Goal: Task Accomplishment & Management: Manage account settings

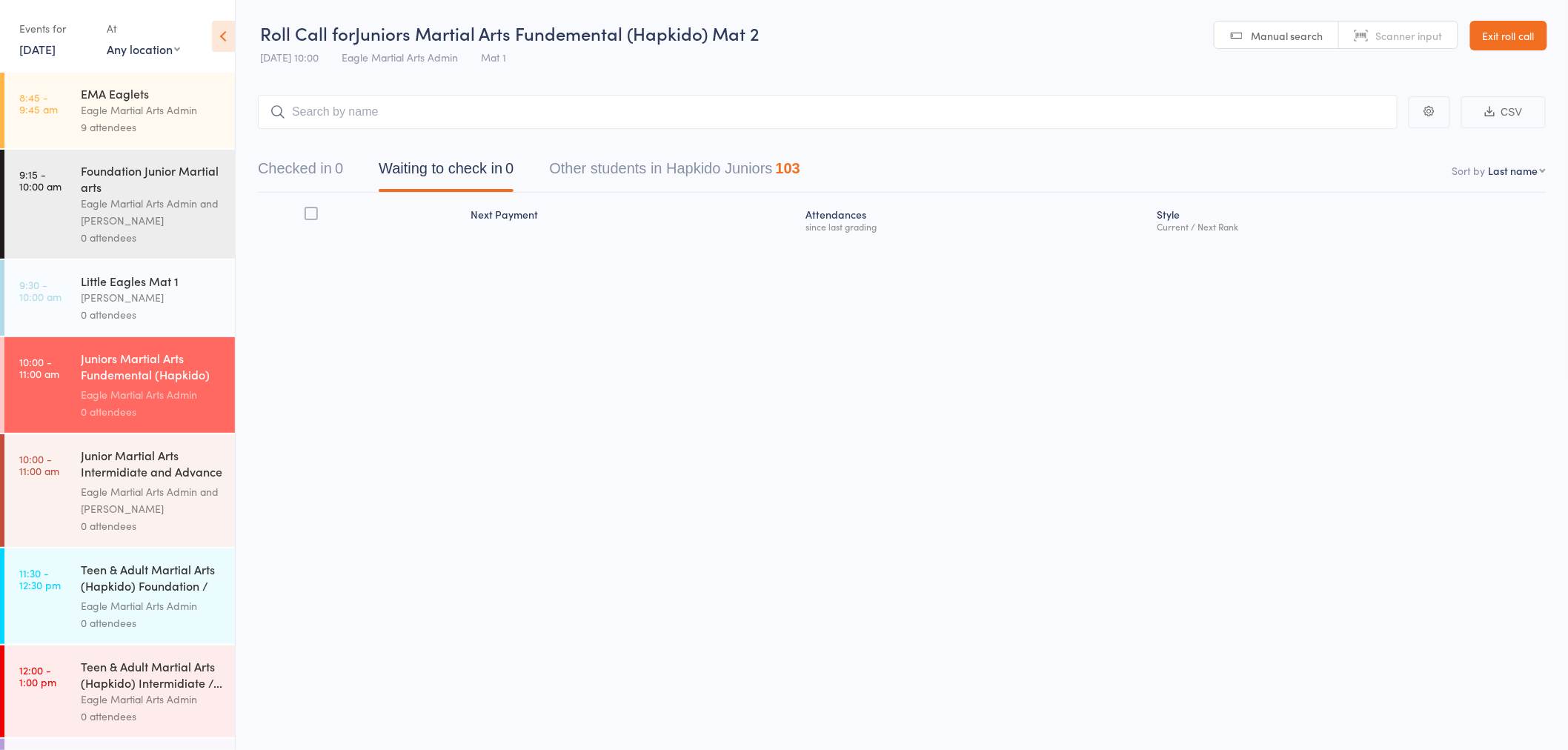
click at [138, 108] on div "Eagle Martial Arts Admin" at bounding box center [151, 109] width 141 height 17
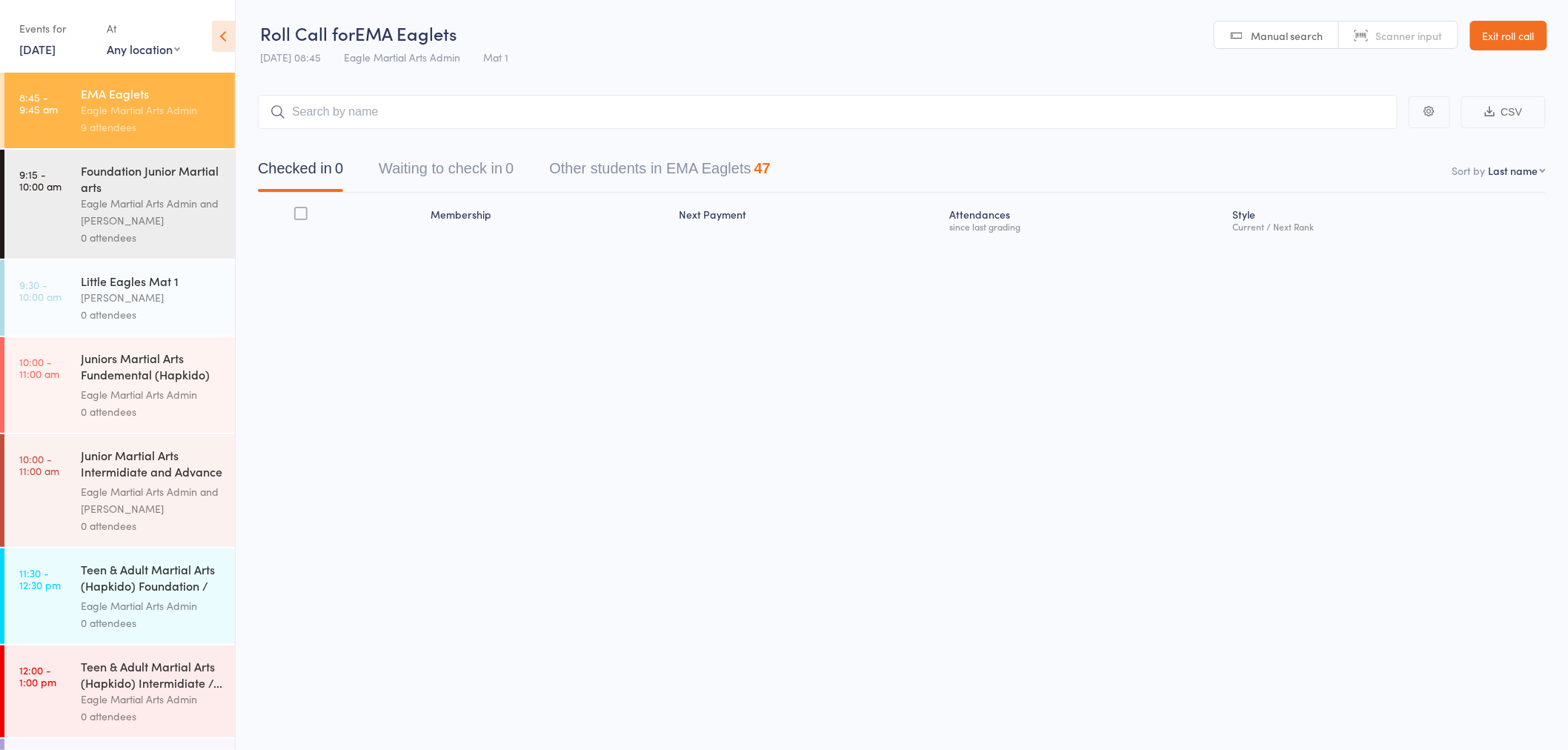
click at [129, 311] on div "0 attendees" at bounding box center [151, 314] width 141 height 17
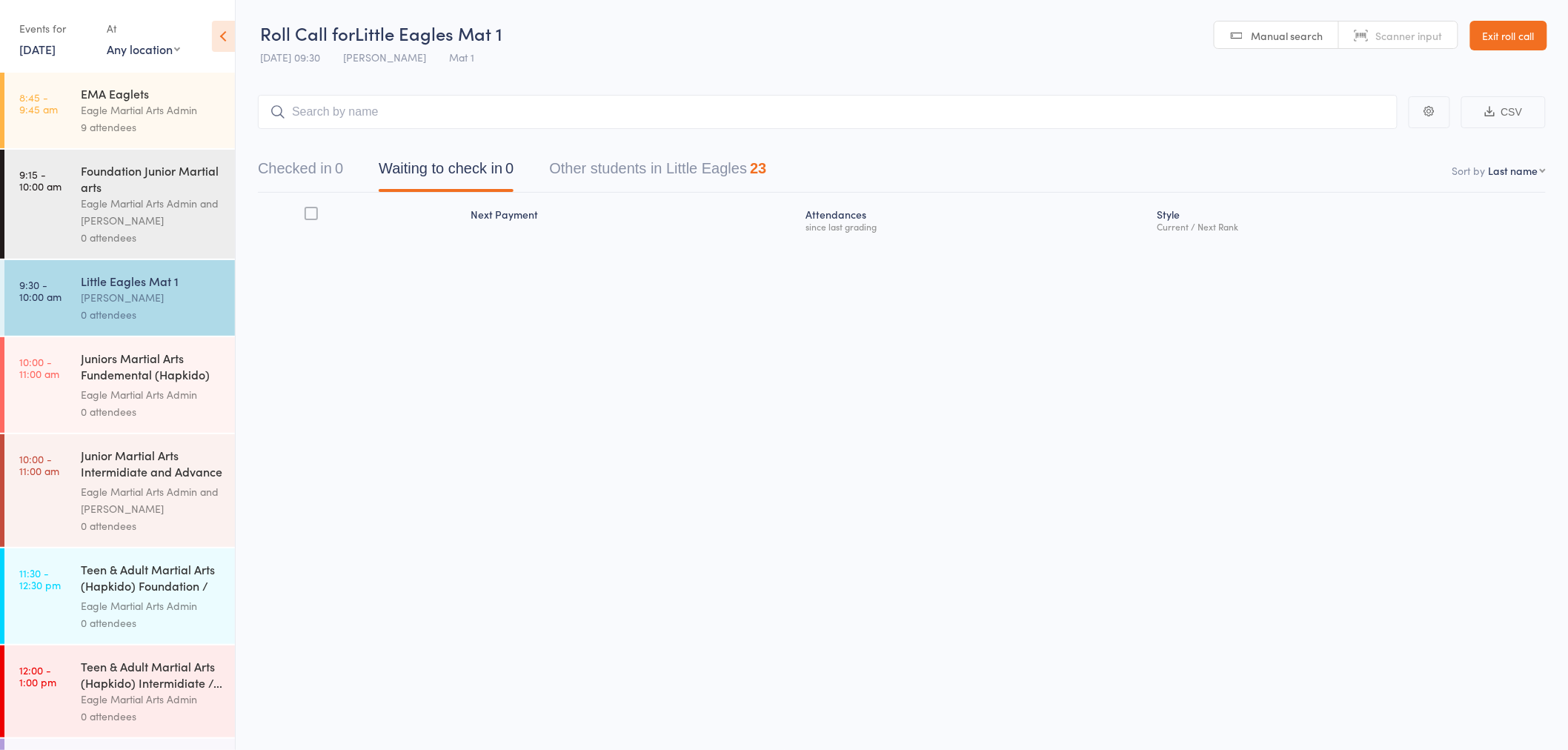
click at [467, 108] on input "search" at bounding box center [827, 112] width 1140 height 34
click at [343, 104] on input "search" at bounding box center [827, 112] width 1140 height 34
click at [453, 107] on input "search" at bounding box center [827, 112] width 1140 height 34
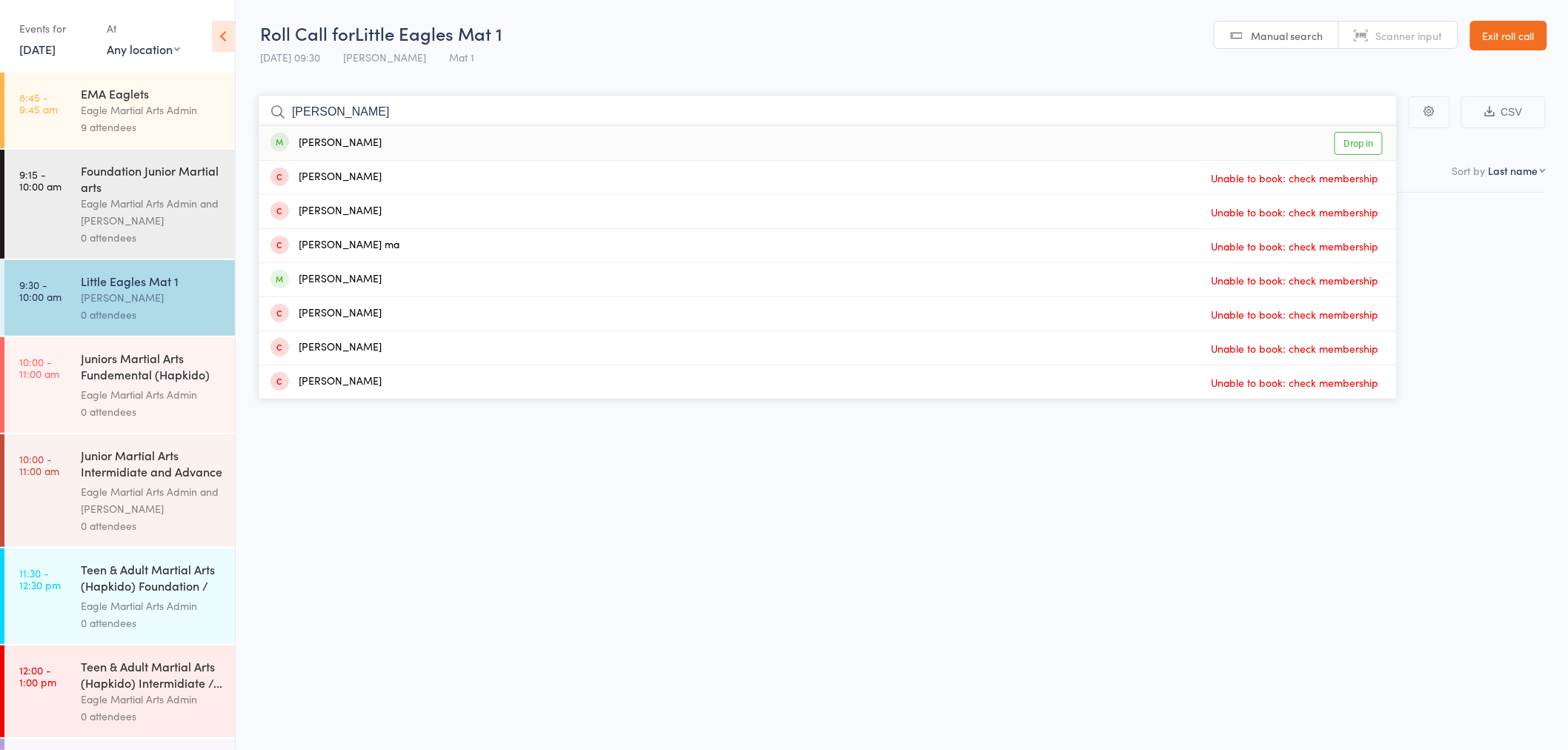
type input "[PERSON_NAME]"
click at [335, 149] on div "[PERSON_NAME]" at bounding box center [325, 143] width 111 height 17
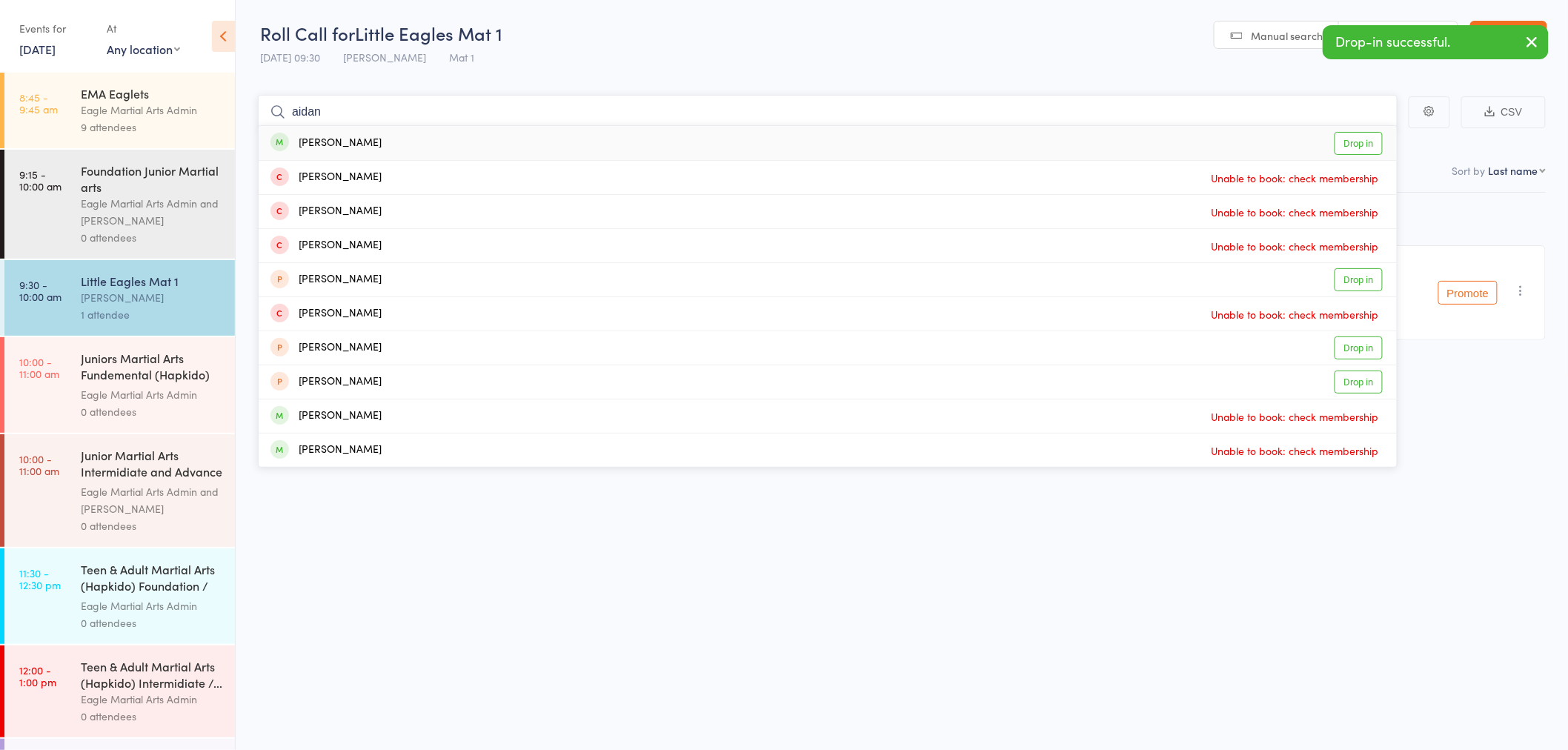
type input "aidan"
click at [337, 145] on div "[PERSON_NAME]" at bounding box center [325, 143] width 111 height 17
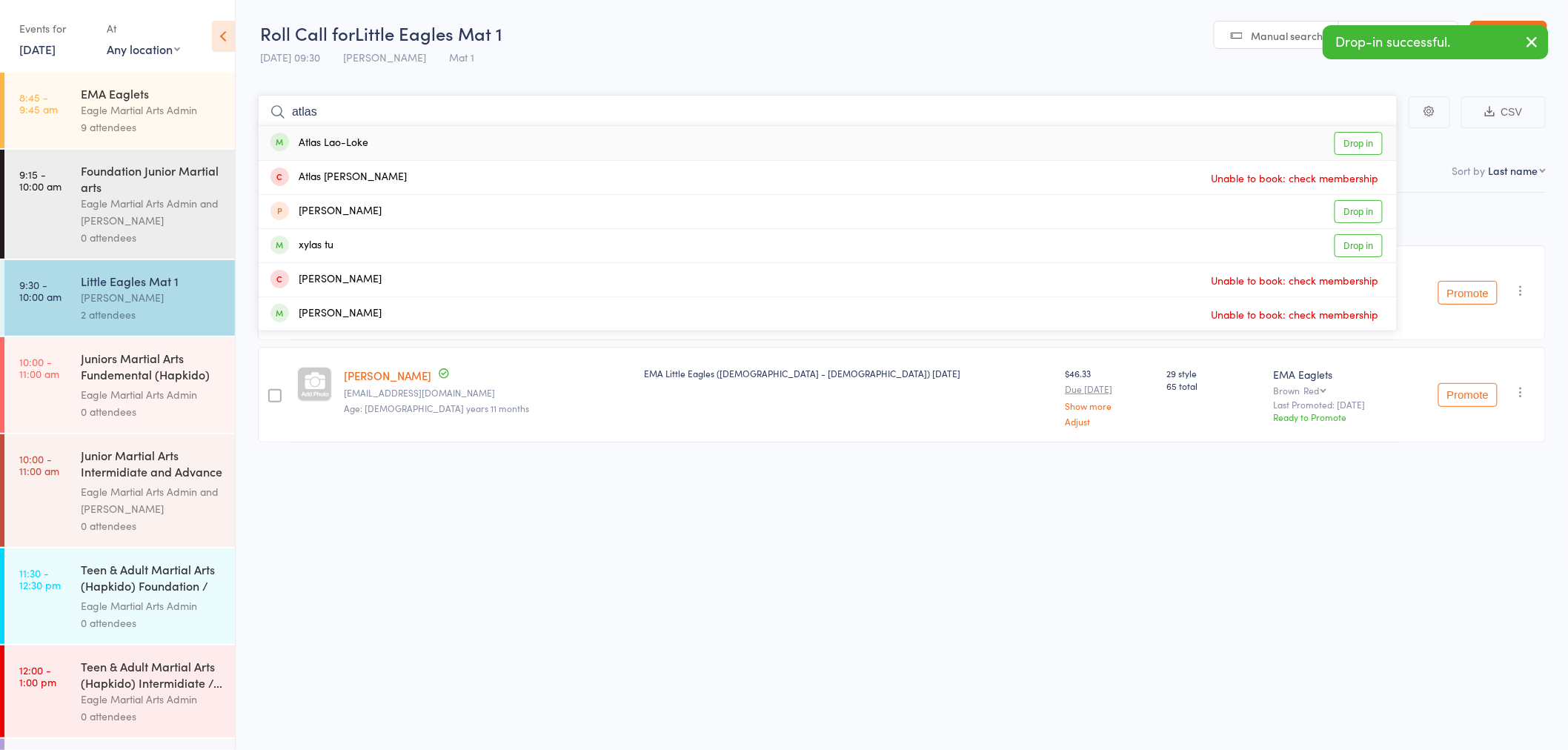
type input "atlas"
click at [342, 141] on div "Atlas Lao-Loke" at bounding box center [319, 143] width 98 height 17
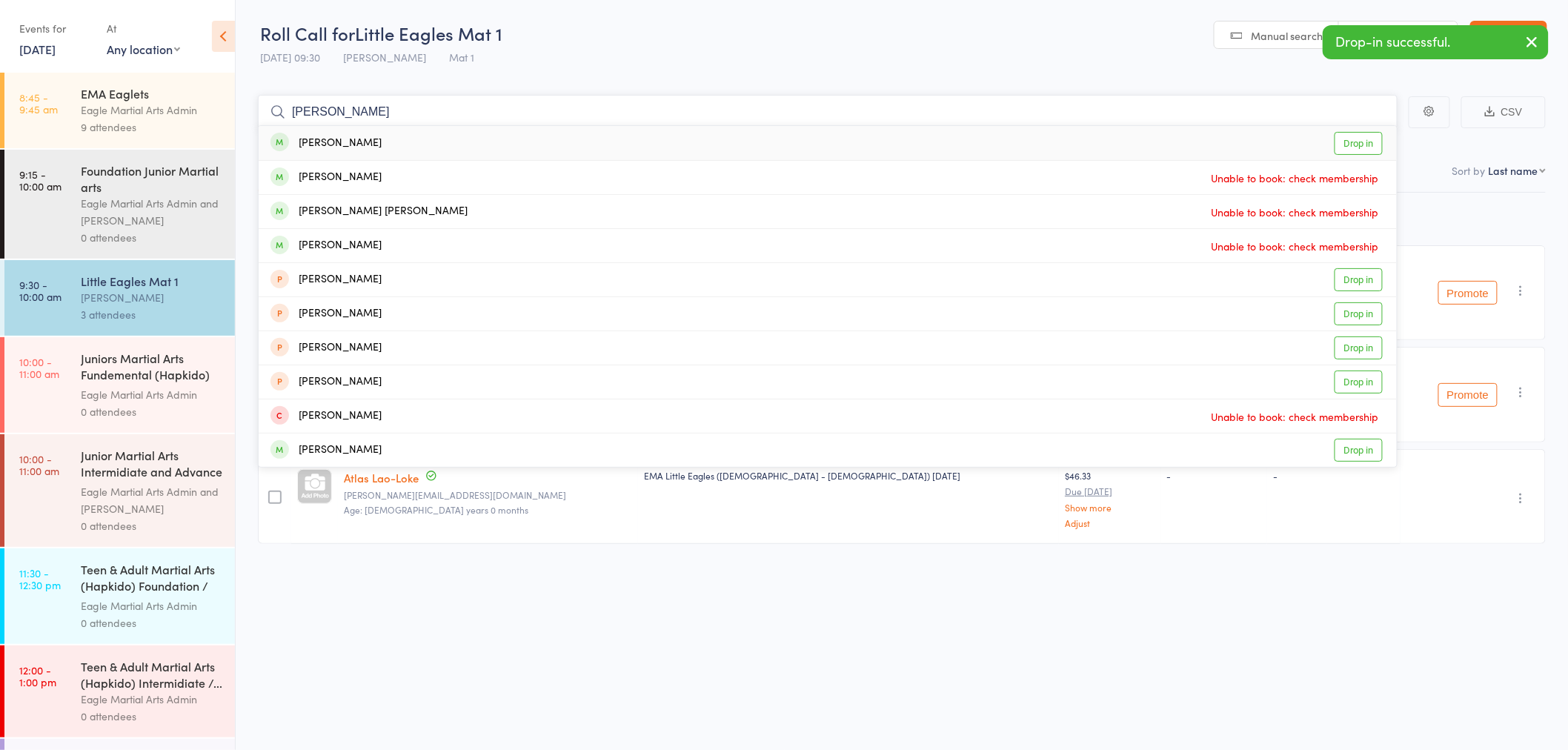
type input "[PERSON_NAME]"
click at [342, 141] on div "[PERSON_NAME]" at bounding box center [325, 143] width 111 height 17
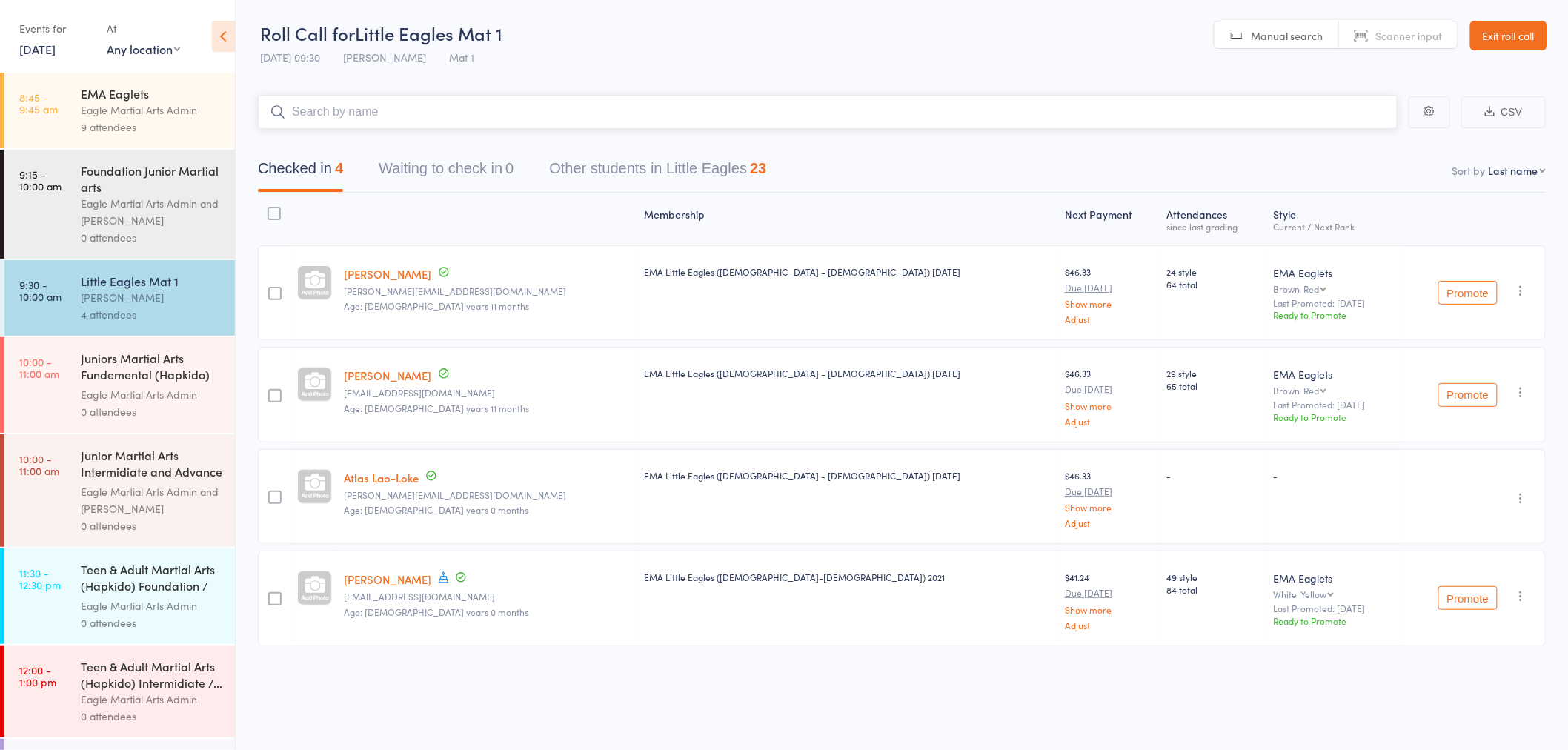
click at [335, 114] on input "search" at bounding box center [827, 112] width 1140 height 34
click at [400, 111] on input "search" at bounding box center [827, 112] width 1140 height 34
click at [623, 108] on input "search" at bounding box center [827, 112] width 1140 height 34
click at [556, 113] on input "search" at bounding box center [827, 112] width 1140 height 34
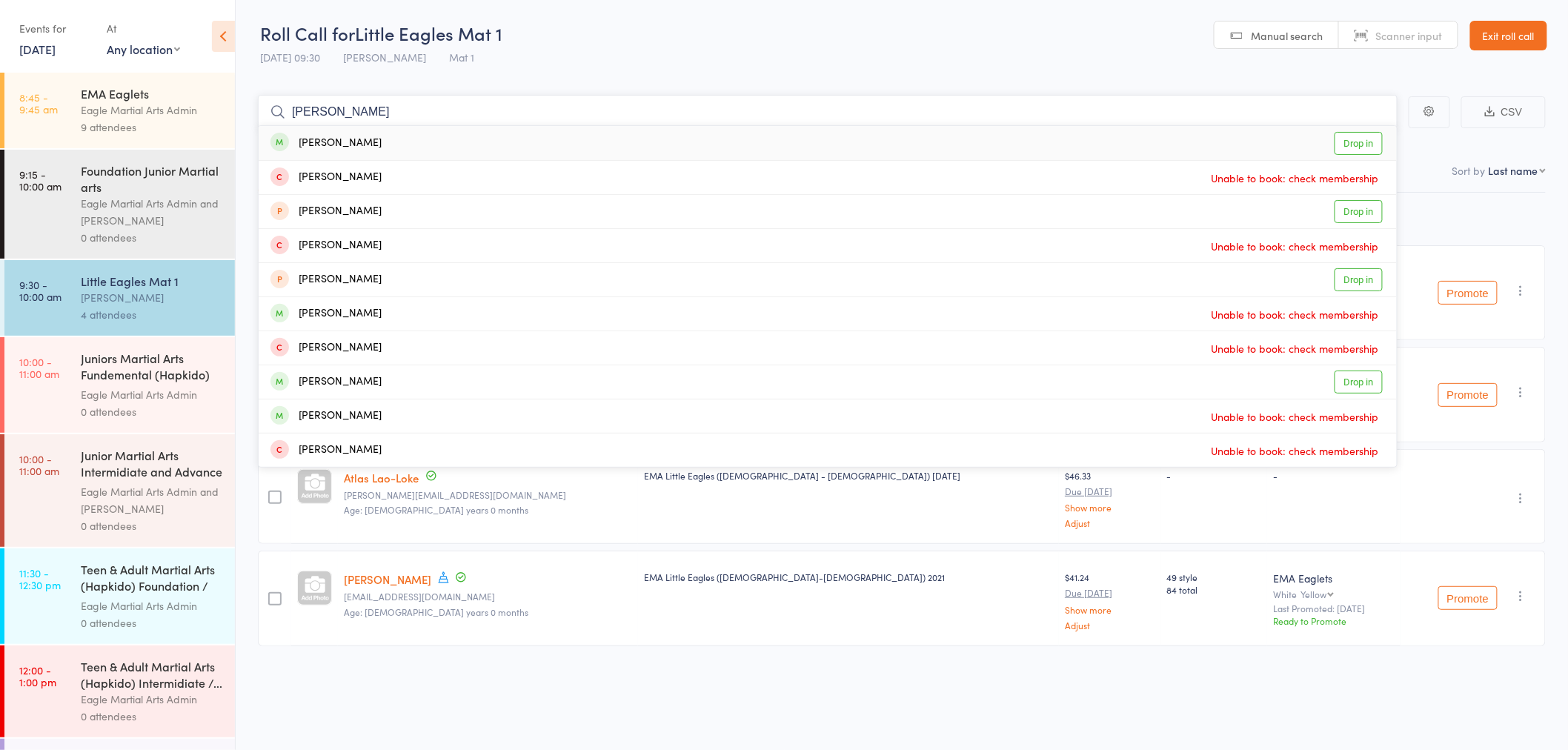
type input "[PERSON_NAME]"
click at [365, 138] on div "[PERSON_NAME] Drop in" at bounding box center [827, 143] width 1138 height 34
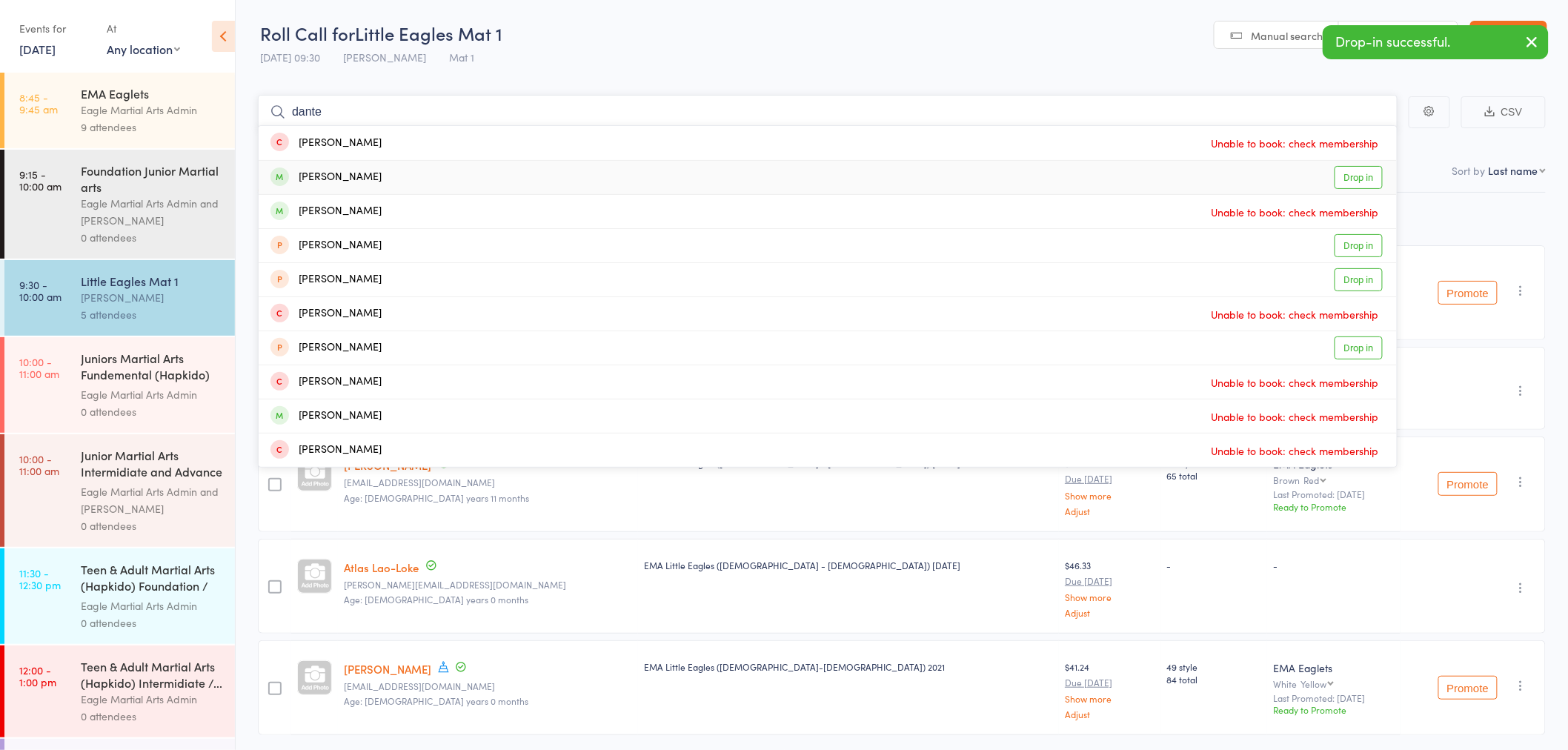
type input "dante"
click at [362, 175] on div "[PERSON_NAME] Drop in" at bounding box center [827, 178] width 1138 height 34
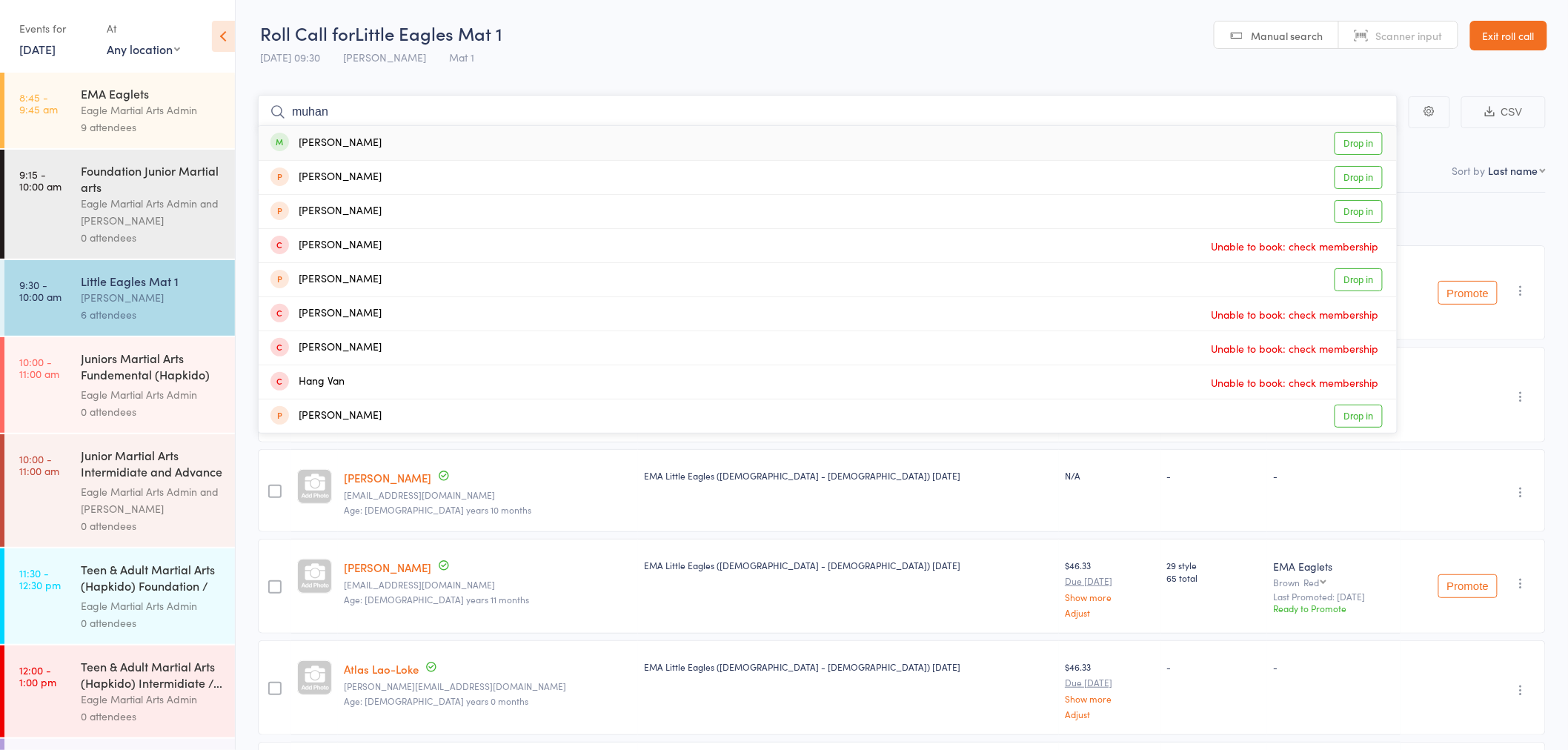
type input "muhan"
click at [361, 144] on div "[PERSON_NAME] Drop in" at bounding box center [827, 143] width 1138 height 34
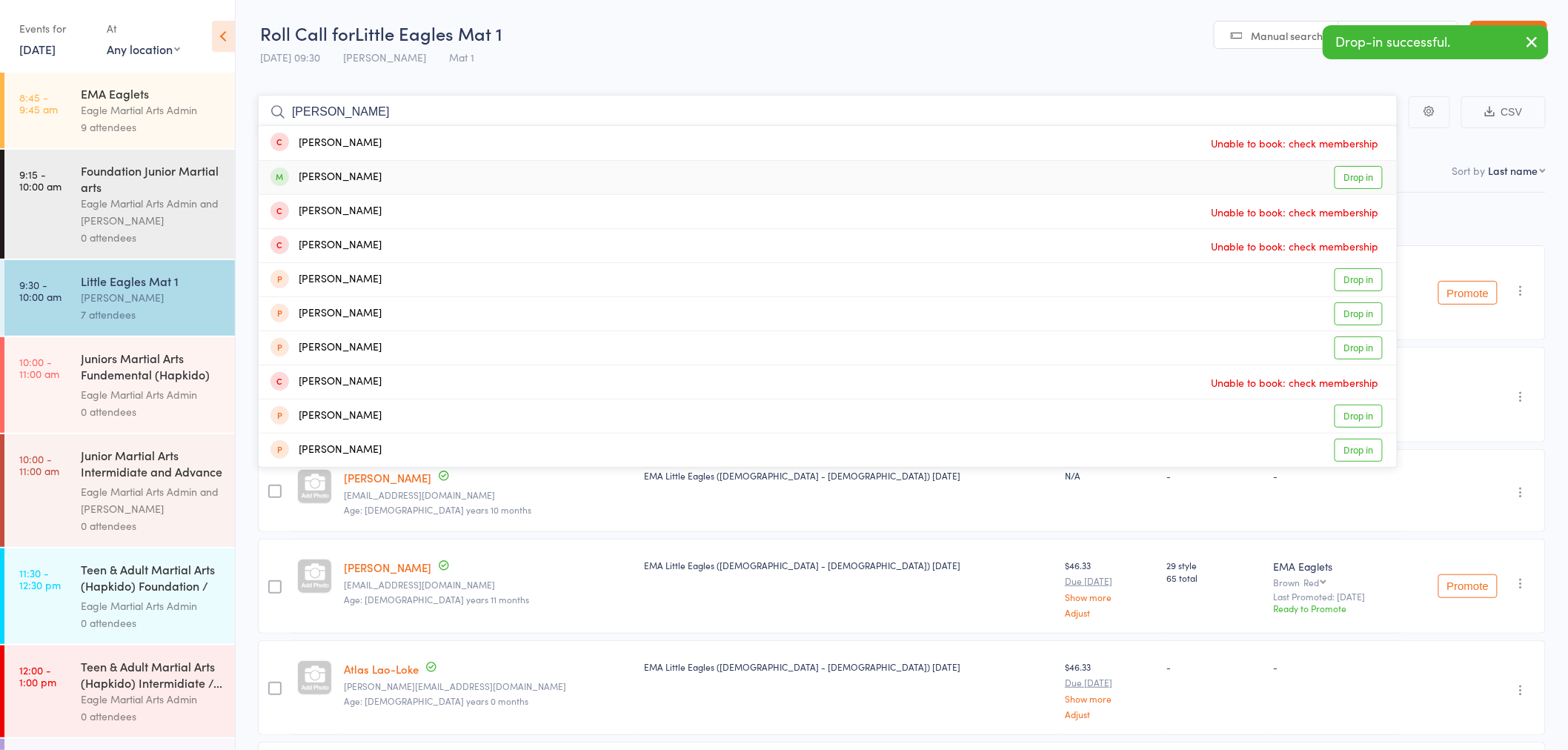
type input "[PERSON_NAME]"
click at [339, 172] on div "[PERSON_NAME] Drop in" at bounding box center [827, 178] width 1138 height 34
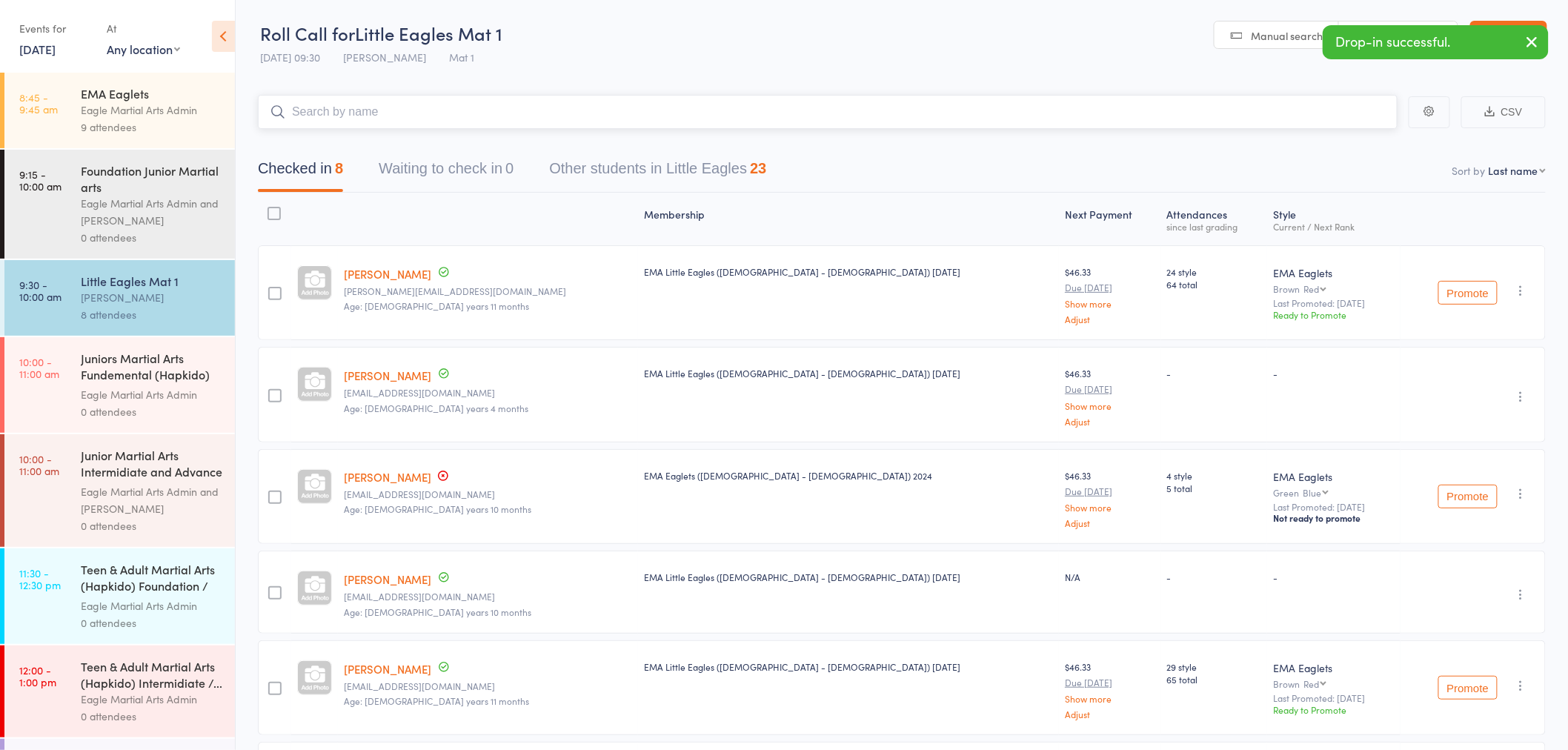
click at [364, 105] on input "search" at bounding box center [827, 112] width 1140 height 34
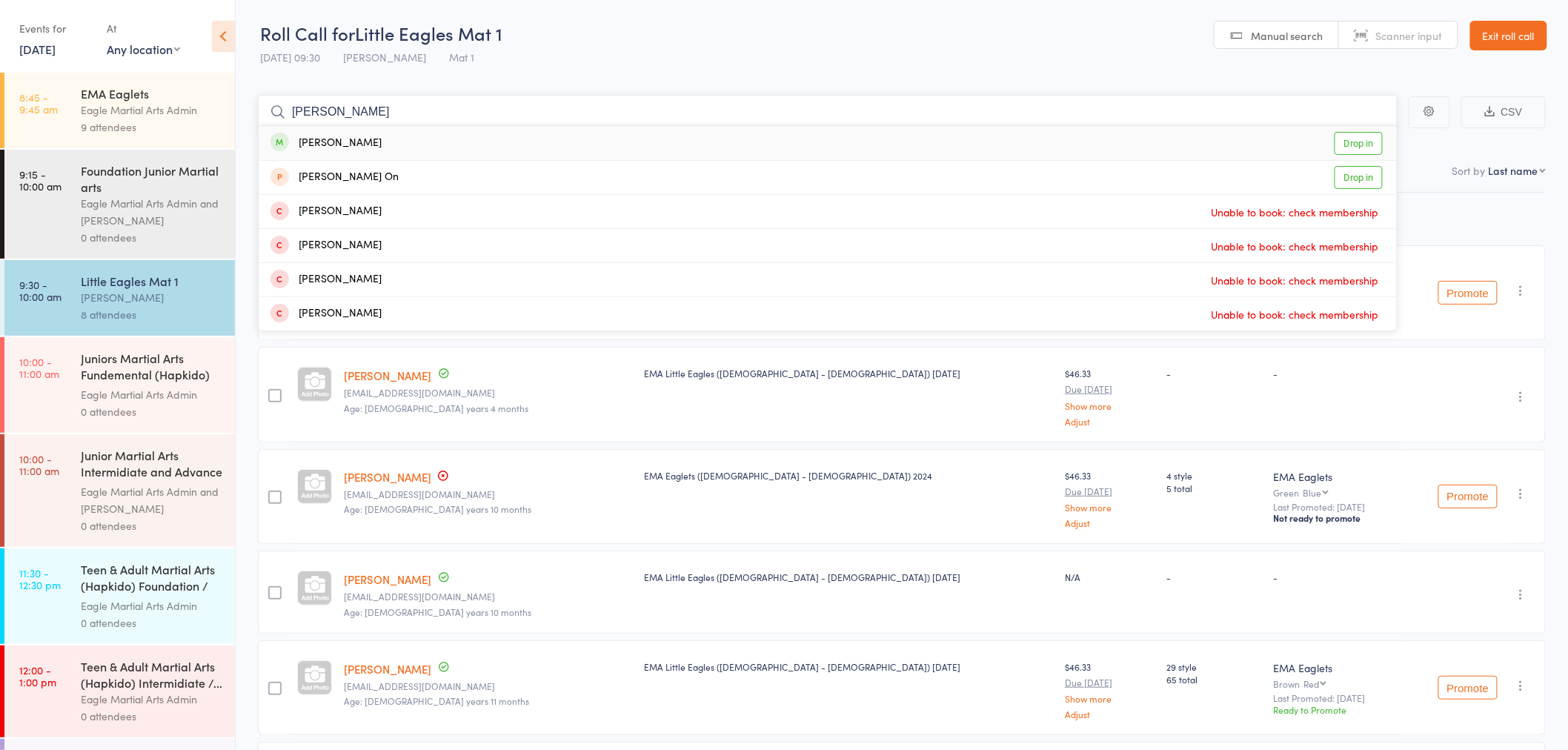
type input "[PERSON_NAME]"
click at [345, 149] on div "[PERSON_NAME]" at bounding box center [325, 143] width 111 height 17
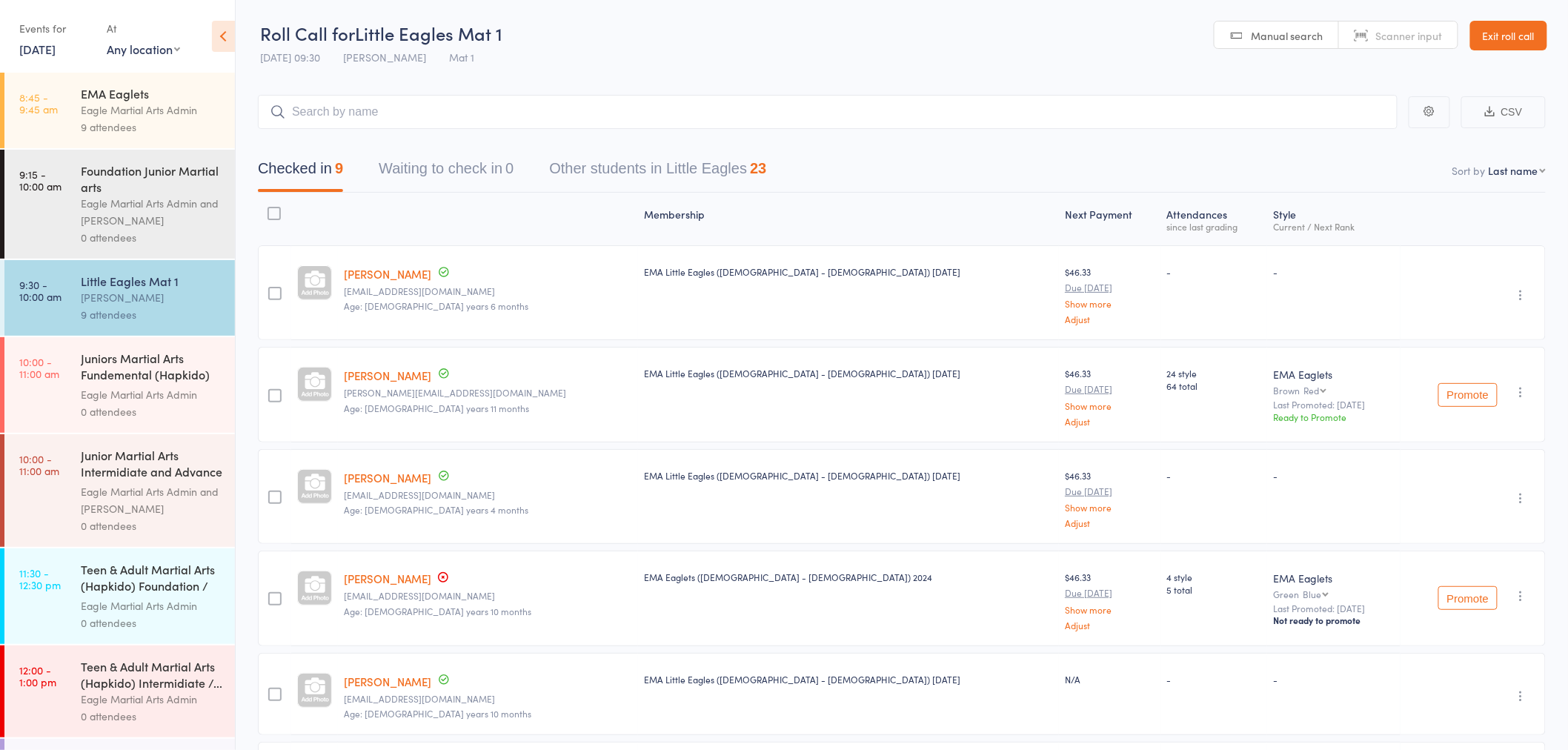
click at [108, 368] on div "Juniors Martial Arts Fundemental (Hapkido) Mat 2" at bounding box center [151, 368] width 141 height 36
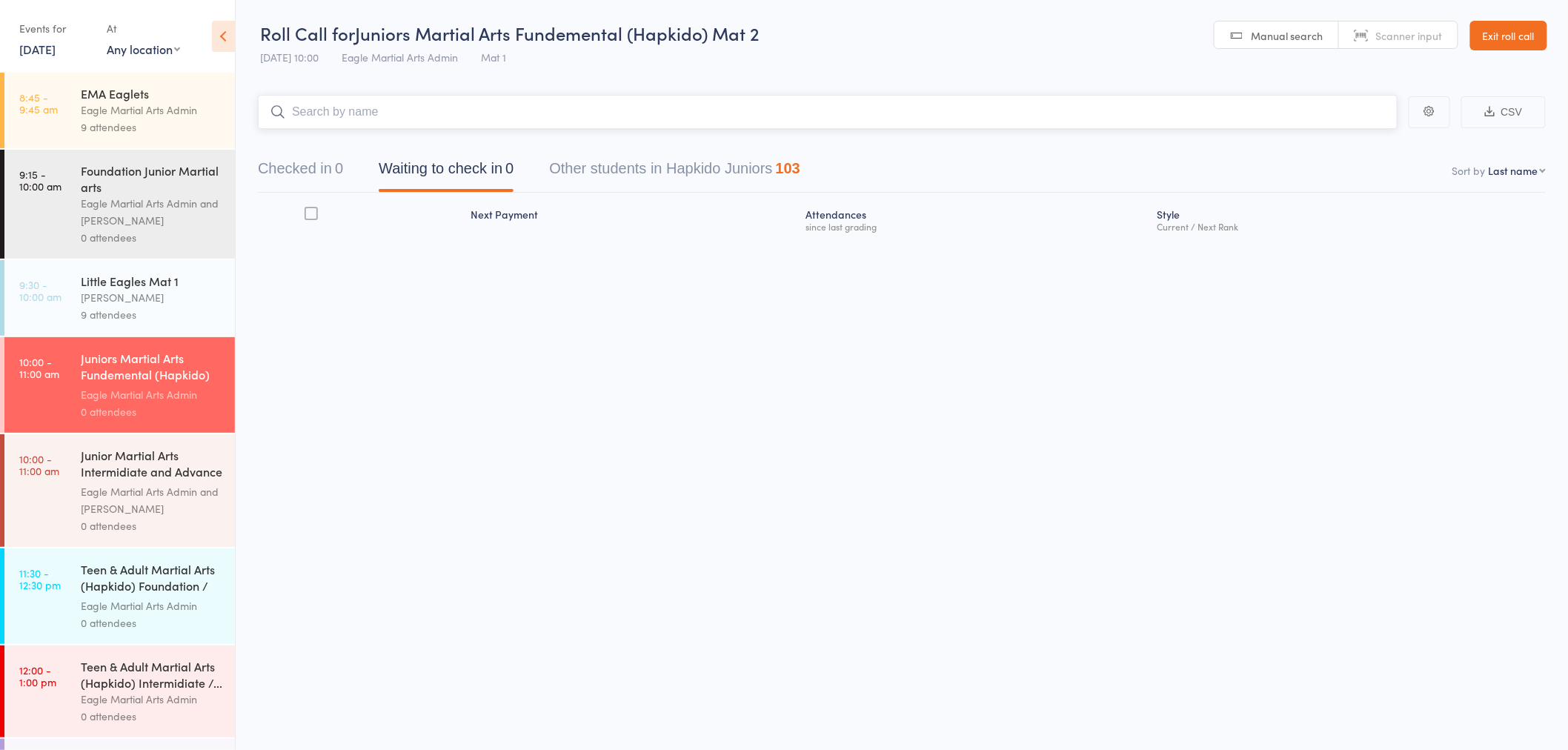
click at [492, 117] on input "search" at bounding box center [827, 112] width 1140 height 34
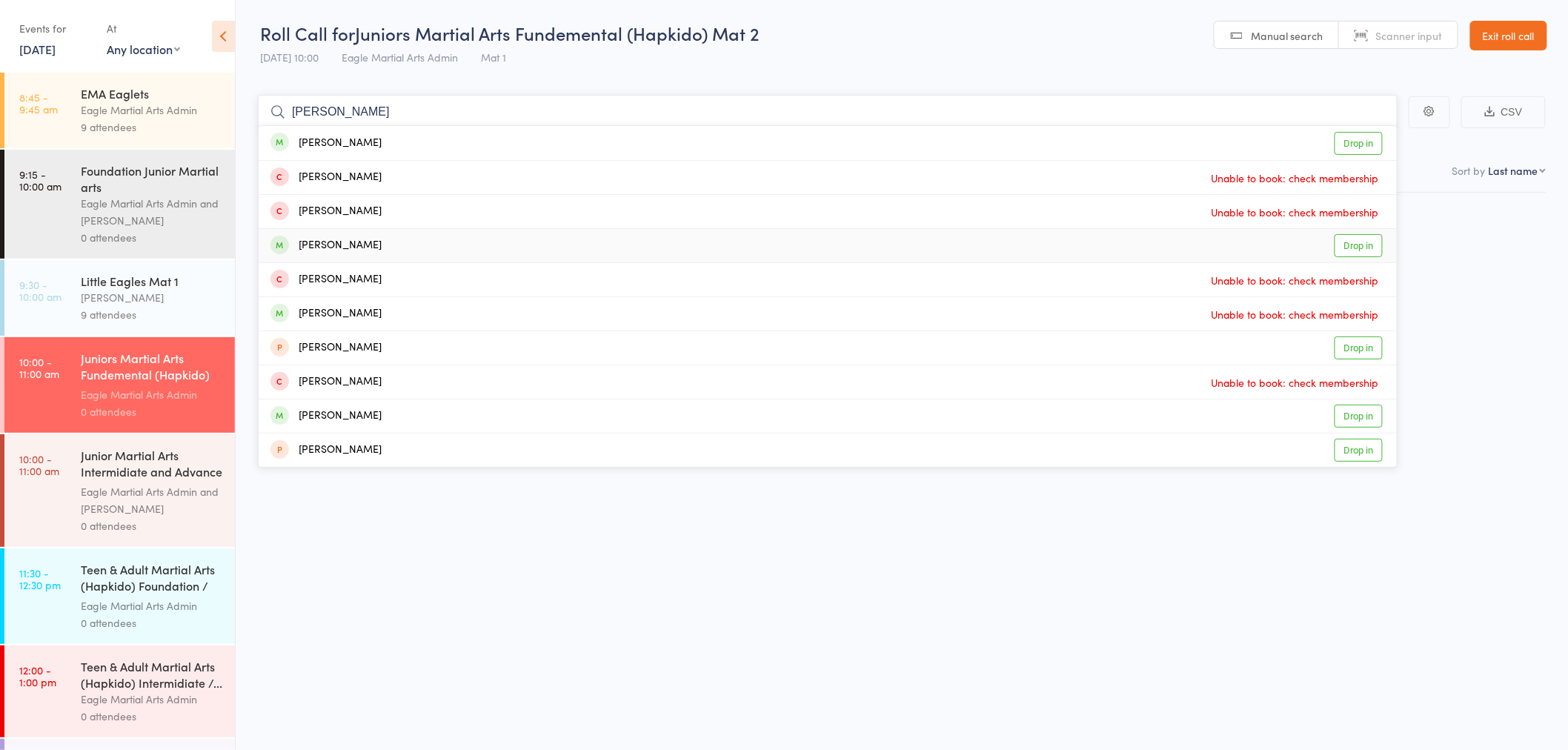
type input "[PERSON_NAME]"
drag, startPoint x: 365, startPoint y: 248, endPoint x: 376, endPoint y: 245, distance: 11.4
click at [371, 247] on div "[PERSON_NAME]" at bounding box center [325, 245] width 111 height 17
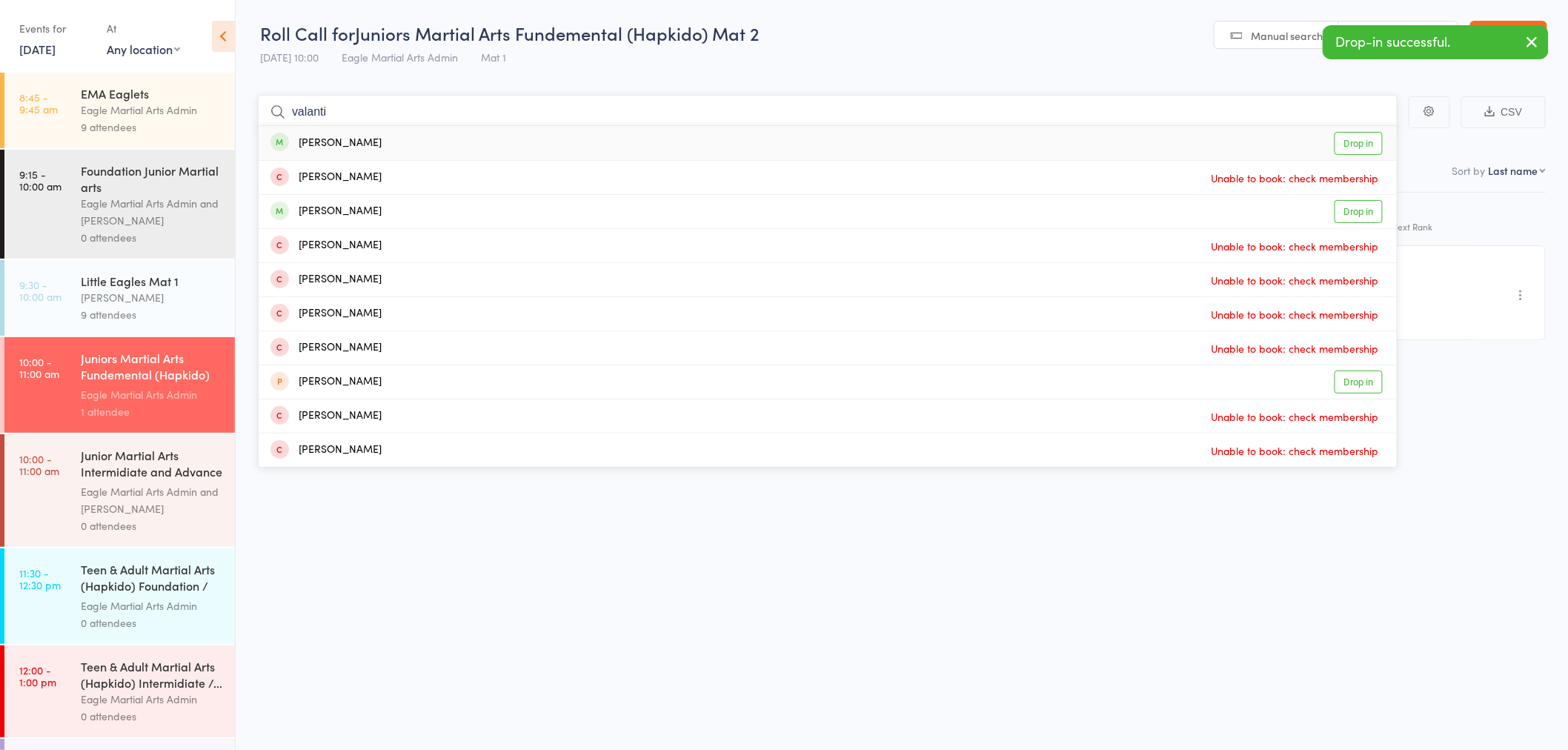
type input "valanti"
click at [361, 144] on div "[PERSON_NAME]" at bounding box center [325, 143] width 111 height 17
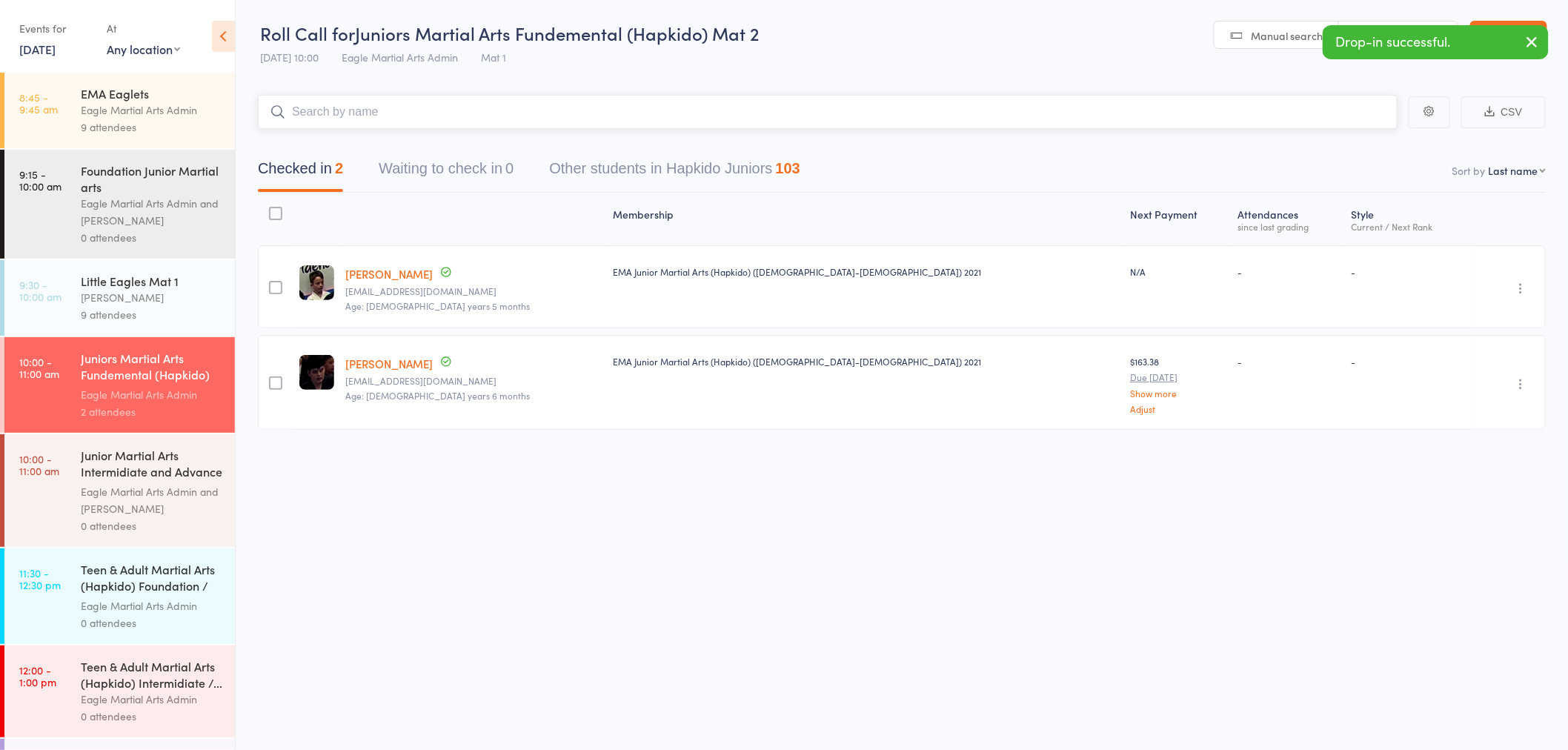
click at [374, 109] on input "search" at bounding box center [827, 112] width 1140 height 34
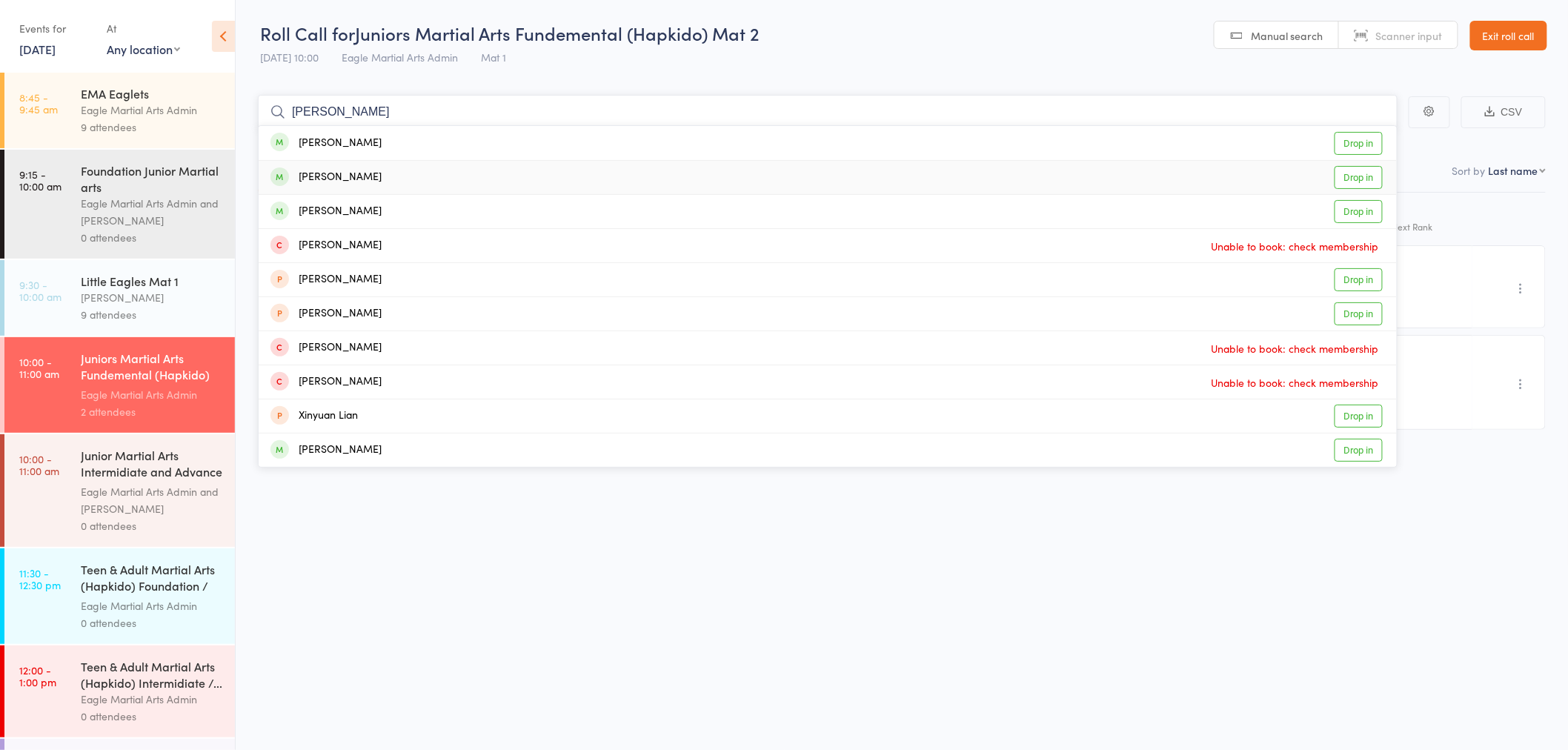
type input "[PERSON_NAME]"
click at [434, 171] on div "[PERSON_NAME] Drop in" at bounding box center [827, 178] width 1138 height 34
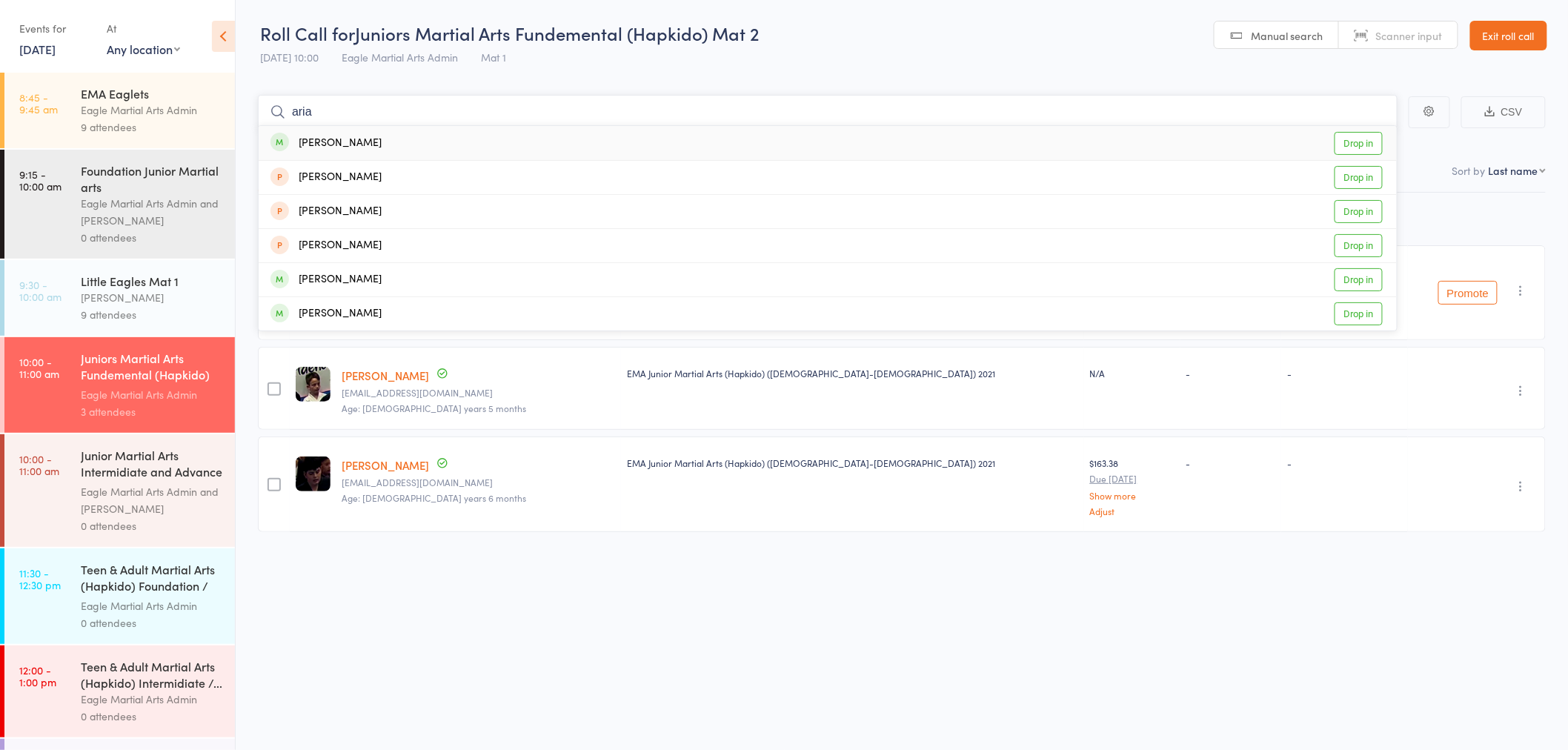
type input "aria"
click at [365, 147] on div "[PERSON_NAME] Drop in" at bounding box center [827, 143] width 1138 height 34
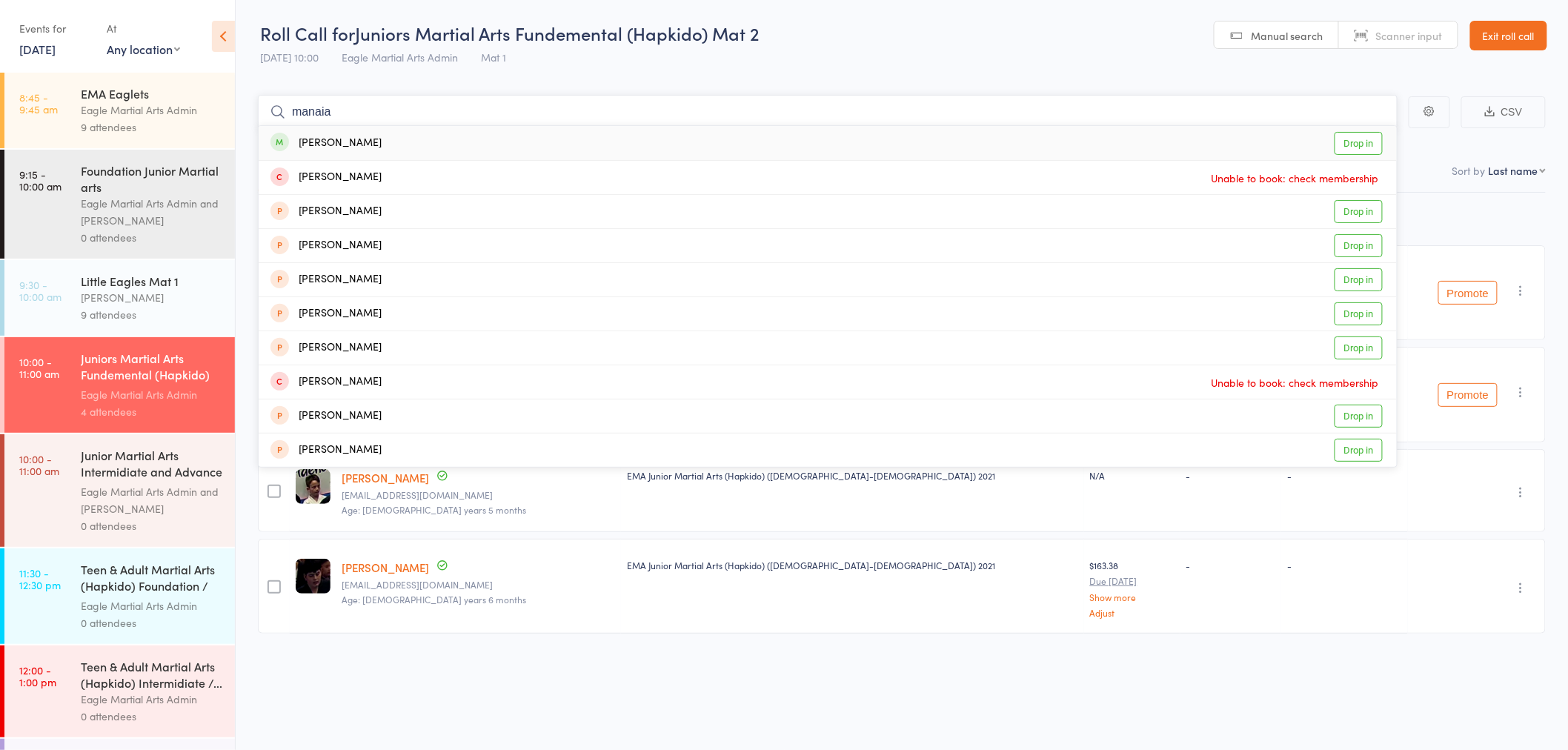
type input "manaia"
click at [365, 147] on div "[PERSON_NAME]" at bounding box center [325, 143] width 111 height 17
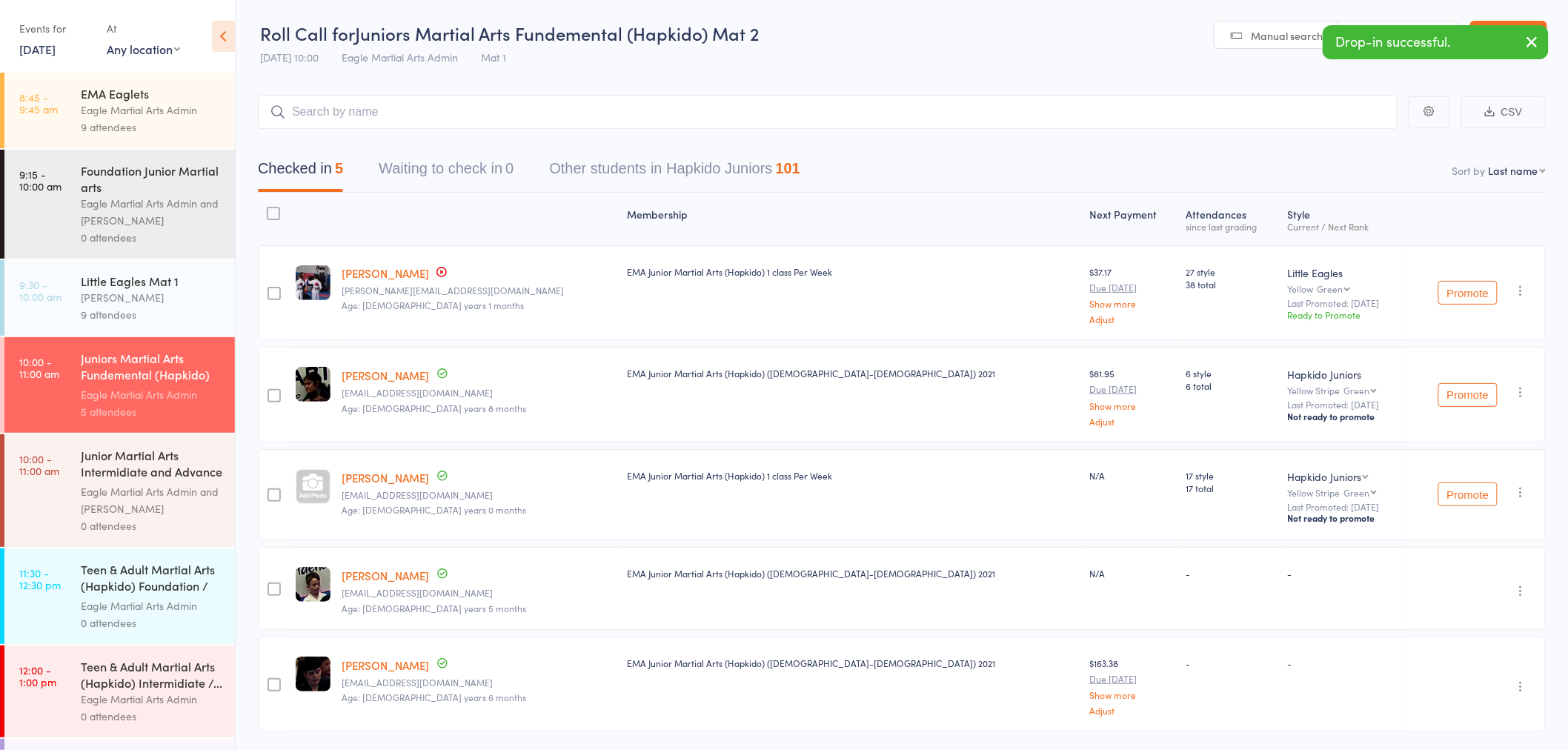
click at [85, 469] on div "Junior Martial Arts Intermidiate and Advance (Hap..." at bounding box center [151, 465] width 141 height 36
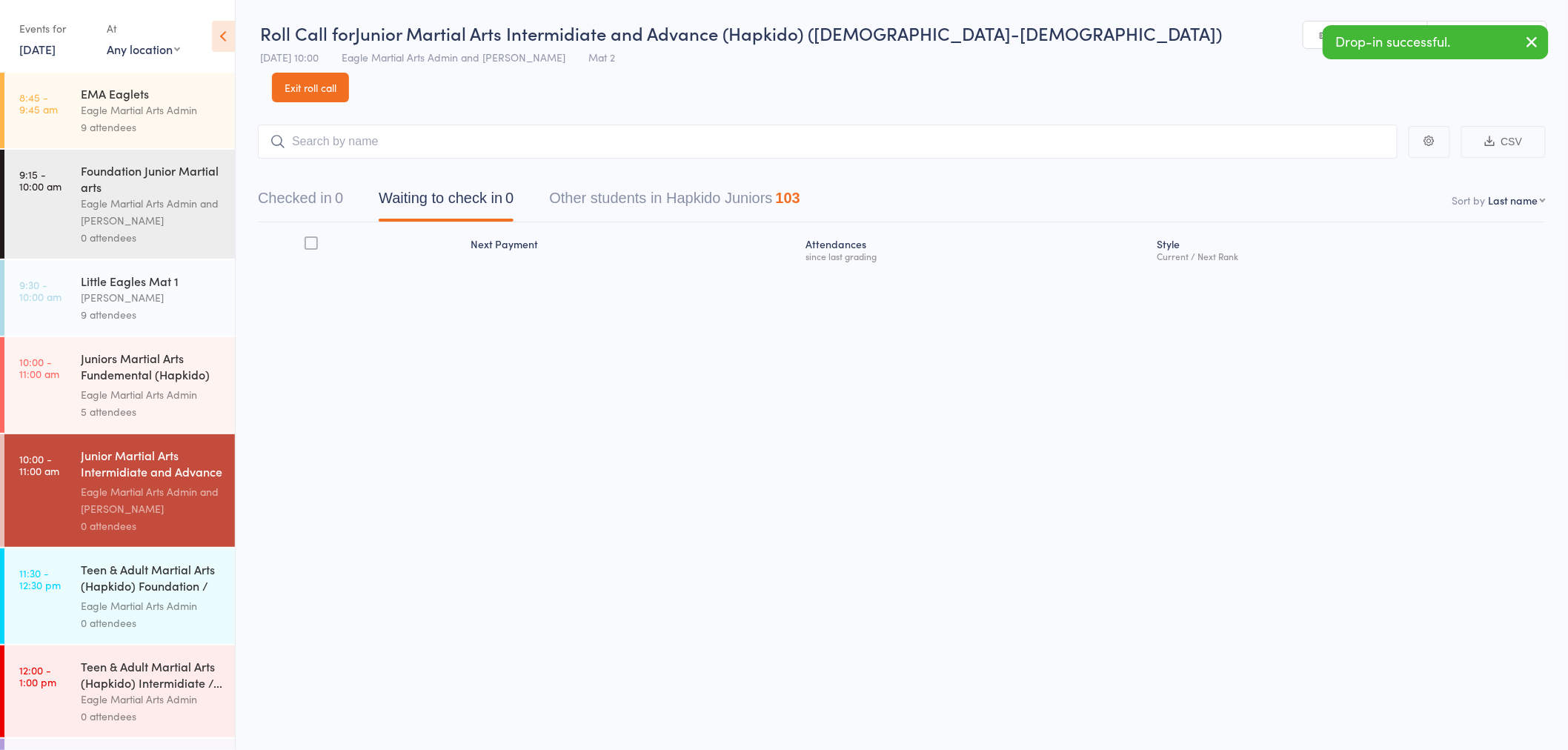
click at [374, 124] on input "search" at bounding box center [827, 141] width 1140 height 34
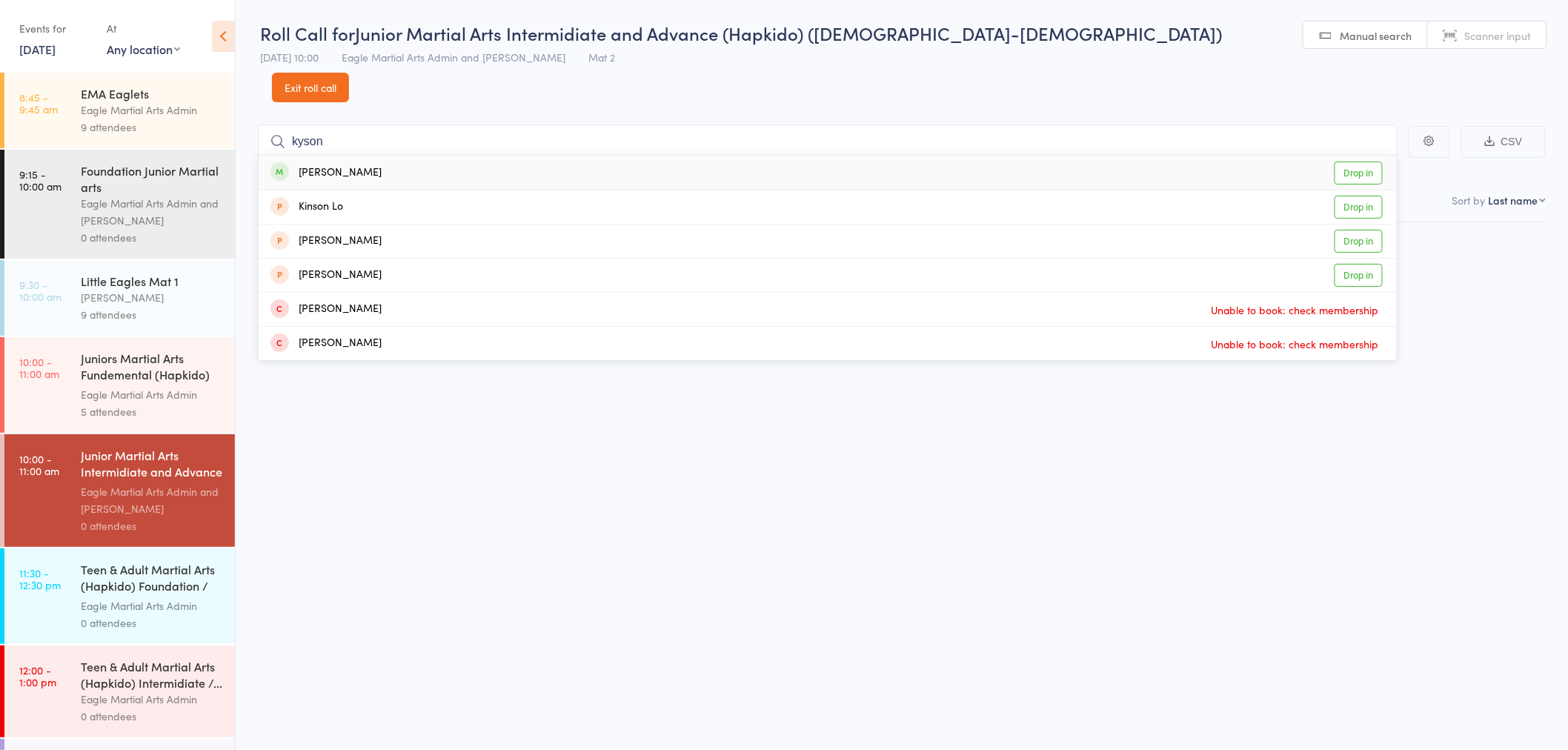
type input "kyson"
click at [369, 156] on div "[PERSON_NAME] Drop in" at bounding box center [827, 172] width 1138 height 34
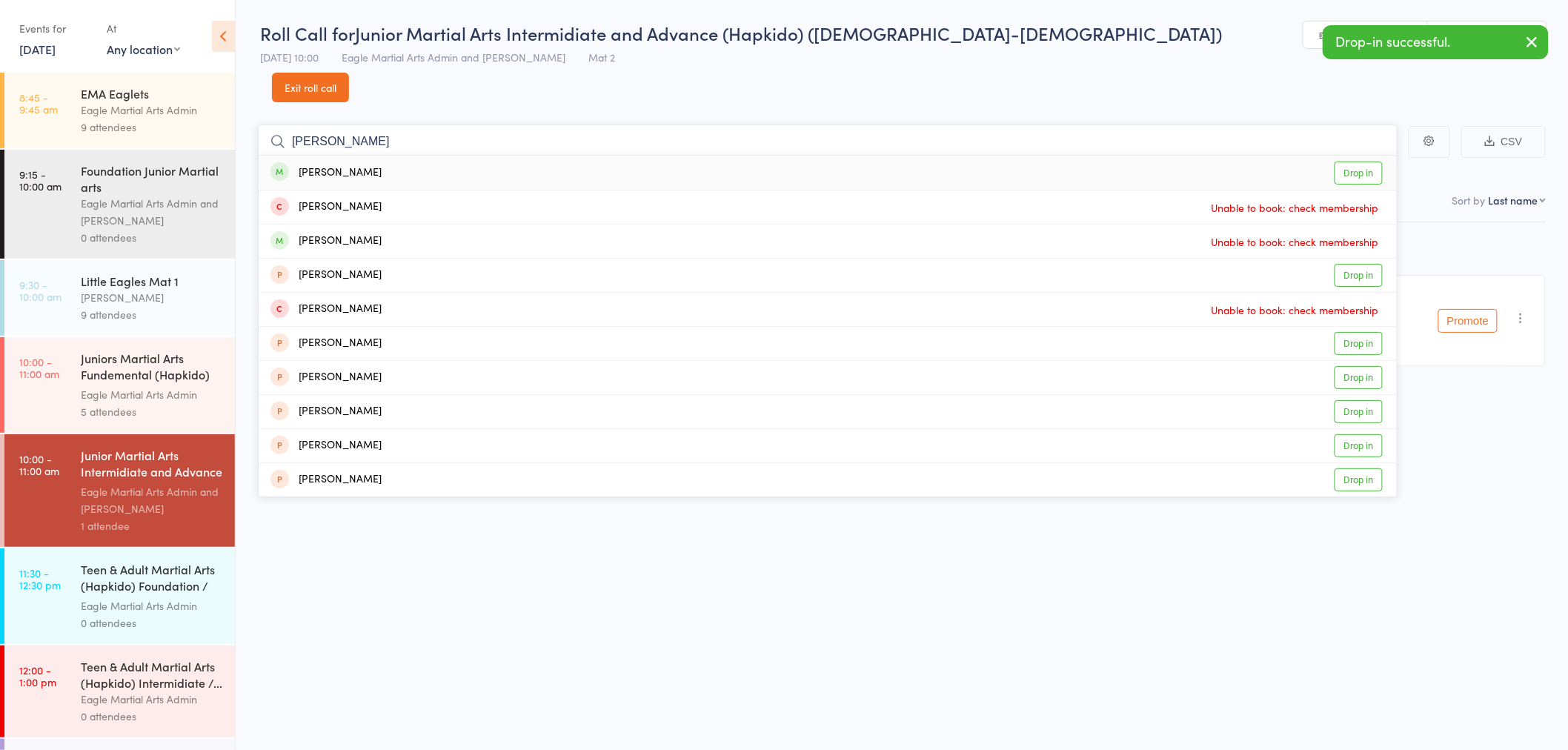
type input "[PERSON_NAME]"
click at [402, 156] on div "[PERSON_NAME] Drop in" at bounding box center [827, 172] width 1138 height 34
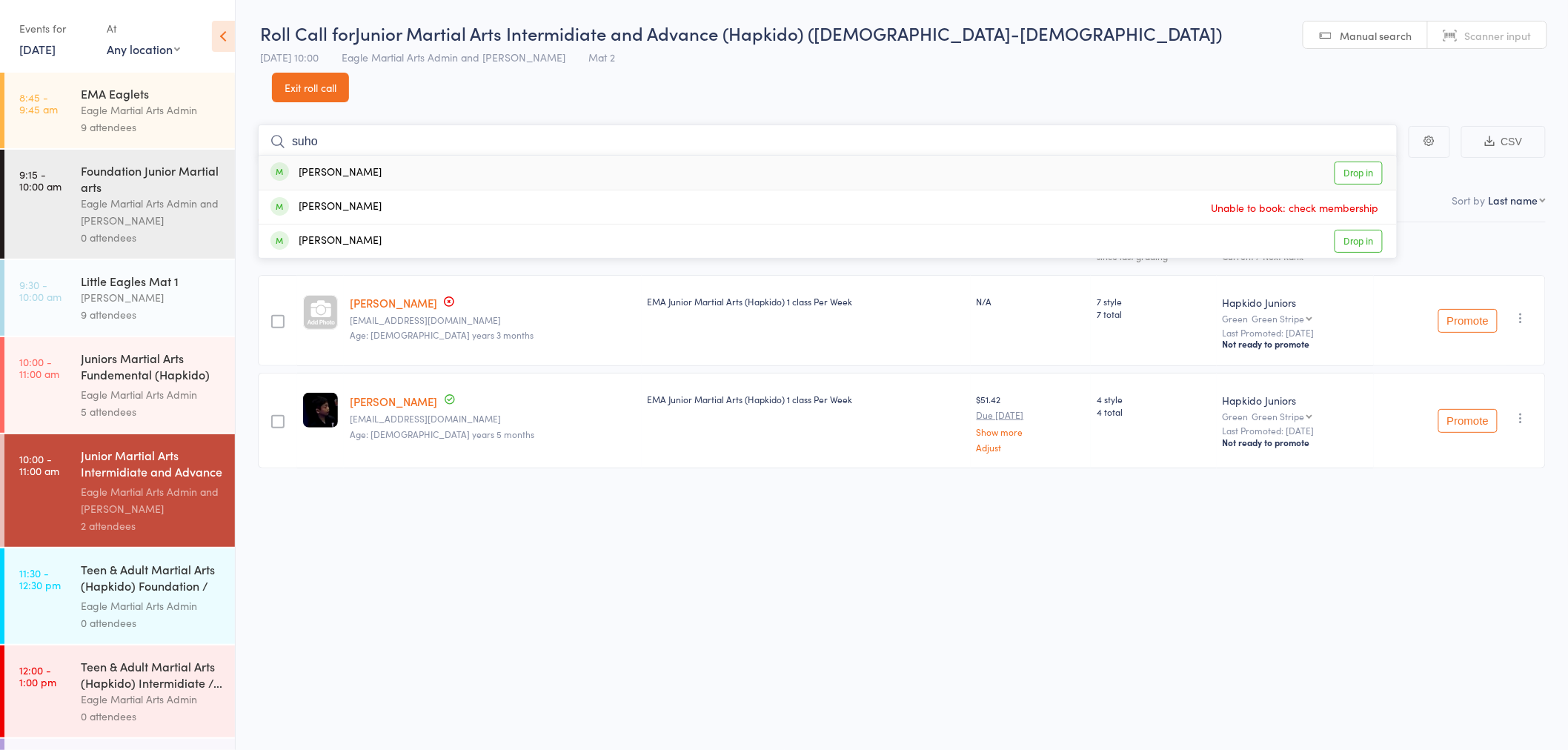
type input "suho"
click at [364, 156] on div "[PERSON_NAME] Drop in" at bounding box center [827, 172] width 1138 height 34
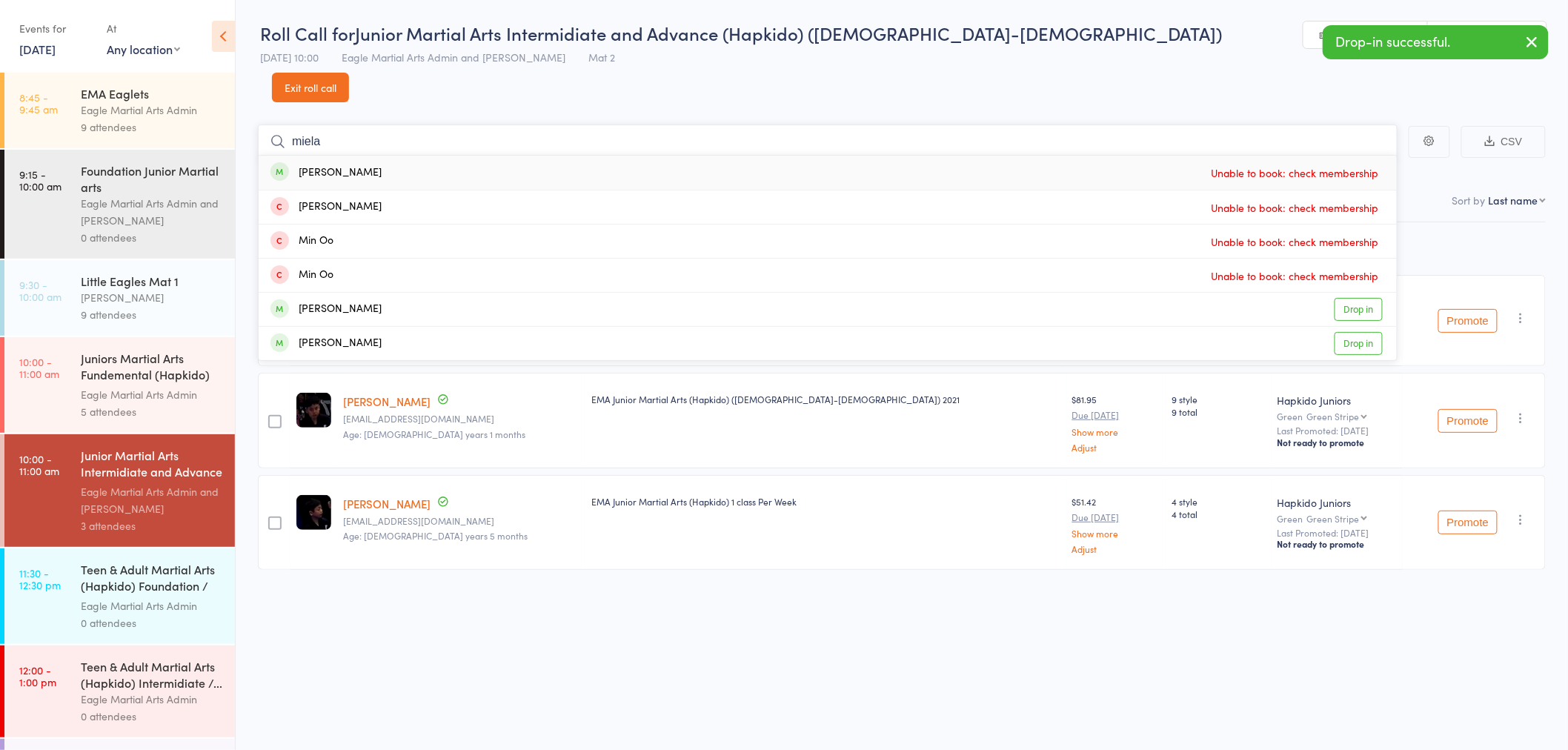
type input "miela"
click at [346, 164] on div "[PERSON_NAME]" at bounding box center [325, 172] width 111 height 17
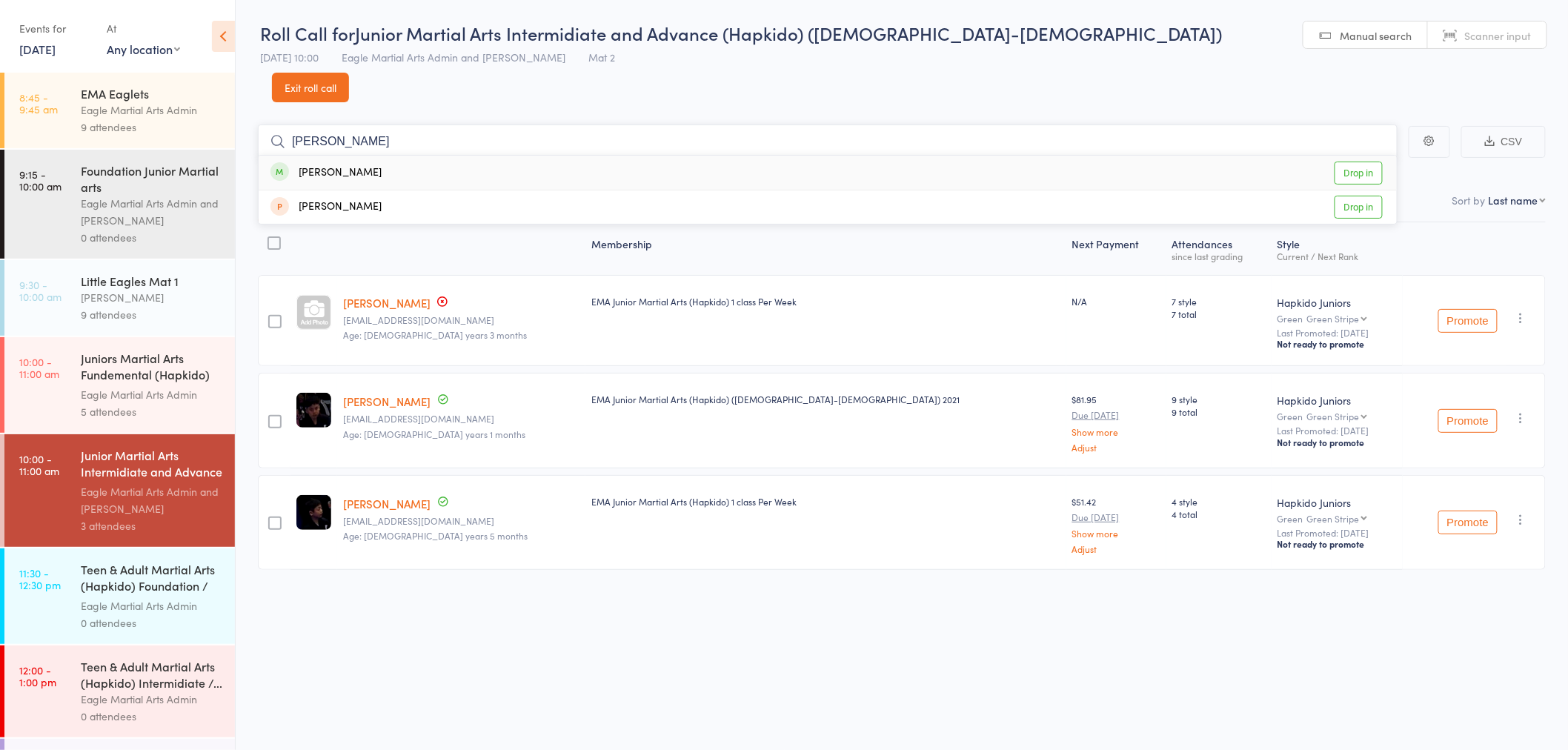
type input "[PERSON_NAME]"
click at [372, 156] on div "[PERSON_NAME] Drop in" at bounding box center [827, 172] width 1138 height 34
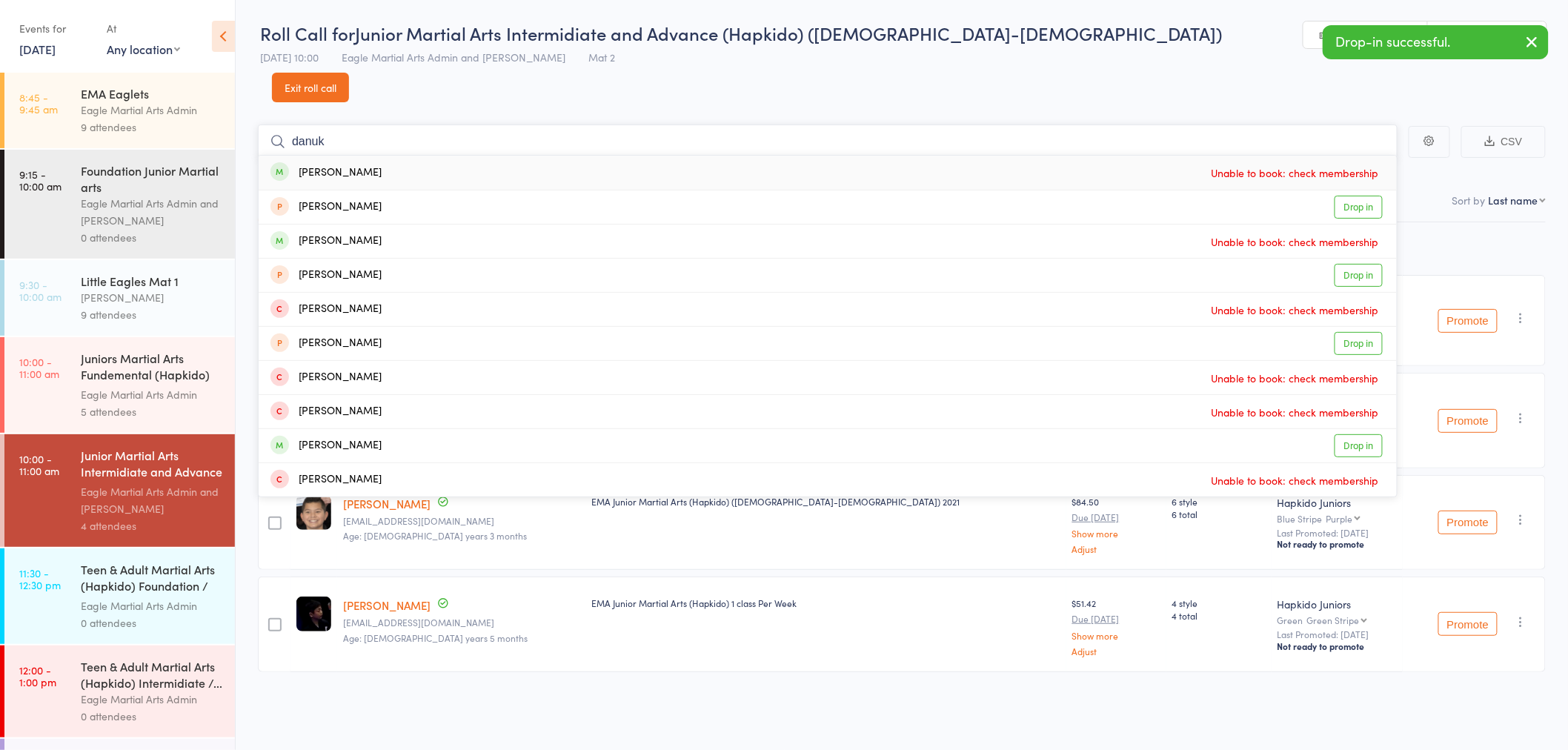
type input "danuk"
click at [376, 164] on div "[PERSON_NAME]" at bounding box center [325, 172] width 111 height 17
type input "danuk"
click at [398, 156] on div "[PERSON_NAME] Drop in" at bounding box center [827, 172] width 1138 height 34
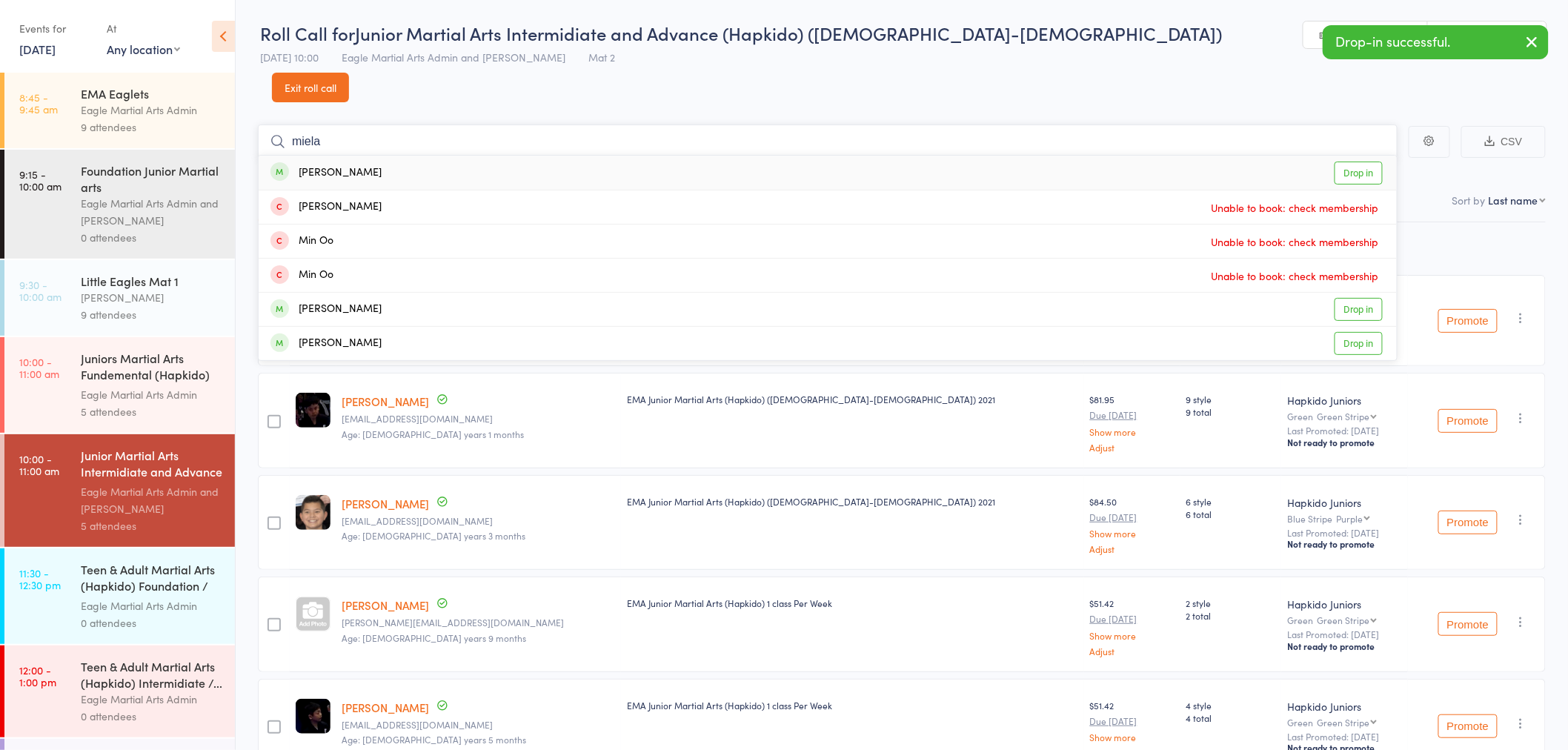
type input "miela"
click at [367, 156] on div "[PERSON_NAME] Drop in" at bounding box center [827, 172] width 1138 height 34
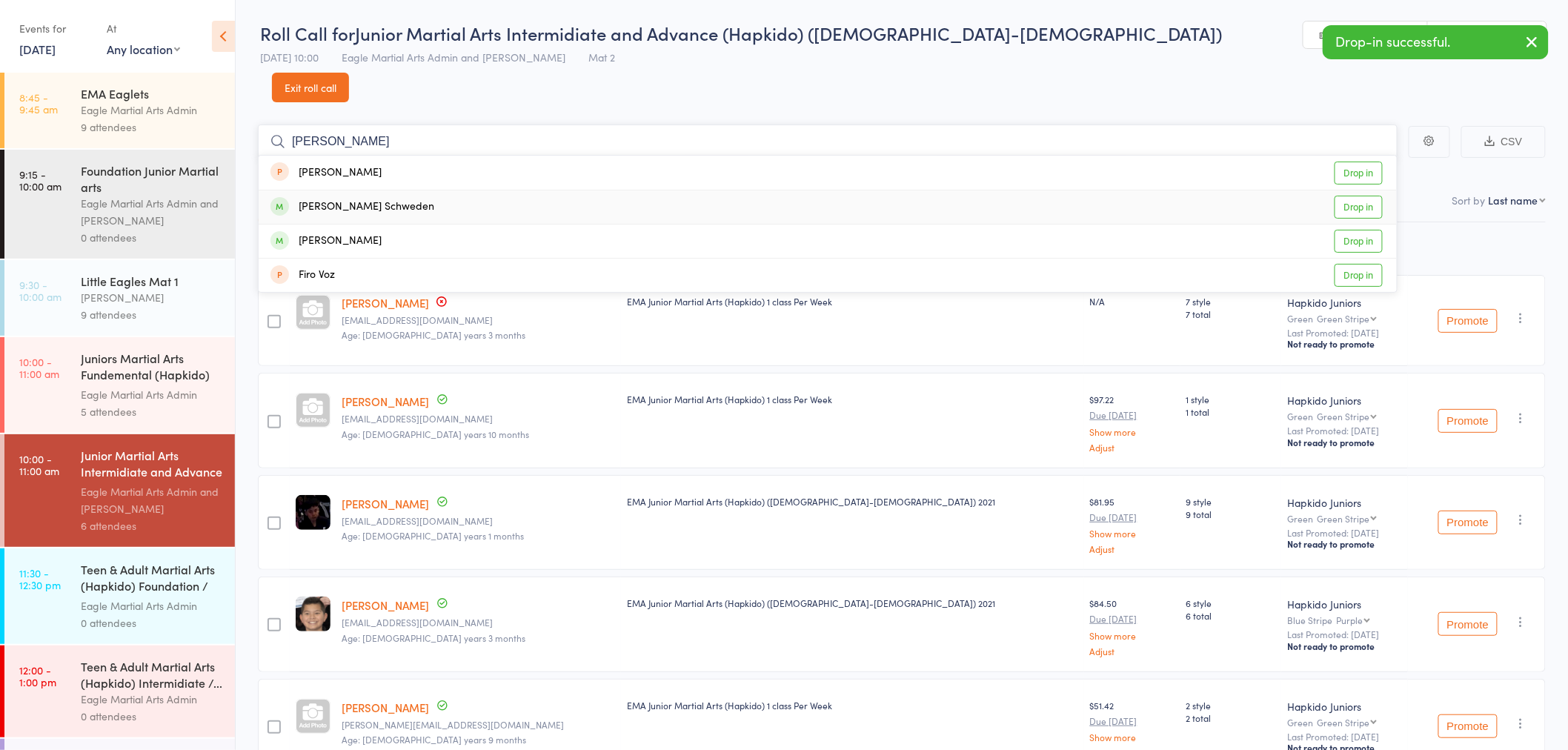
type input "[PERSON_NAME]"
click at [364, 199] on div "[PERSON_NAME] Schweden" at bounding box center [352, 207] width 163 height 17
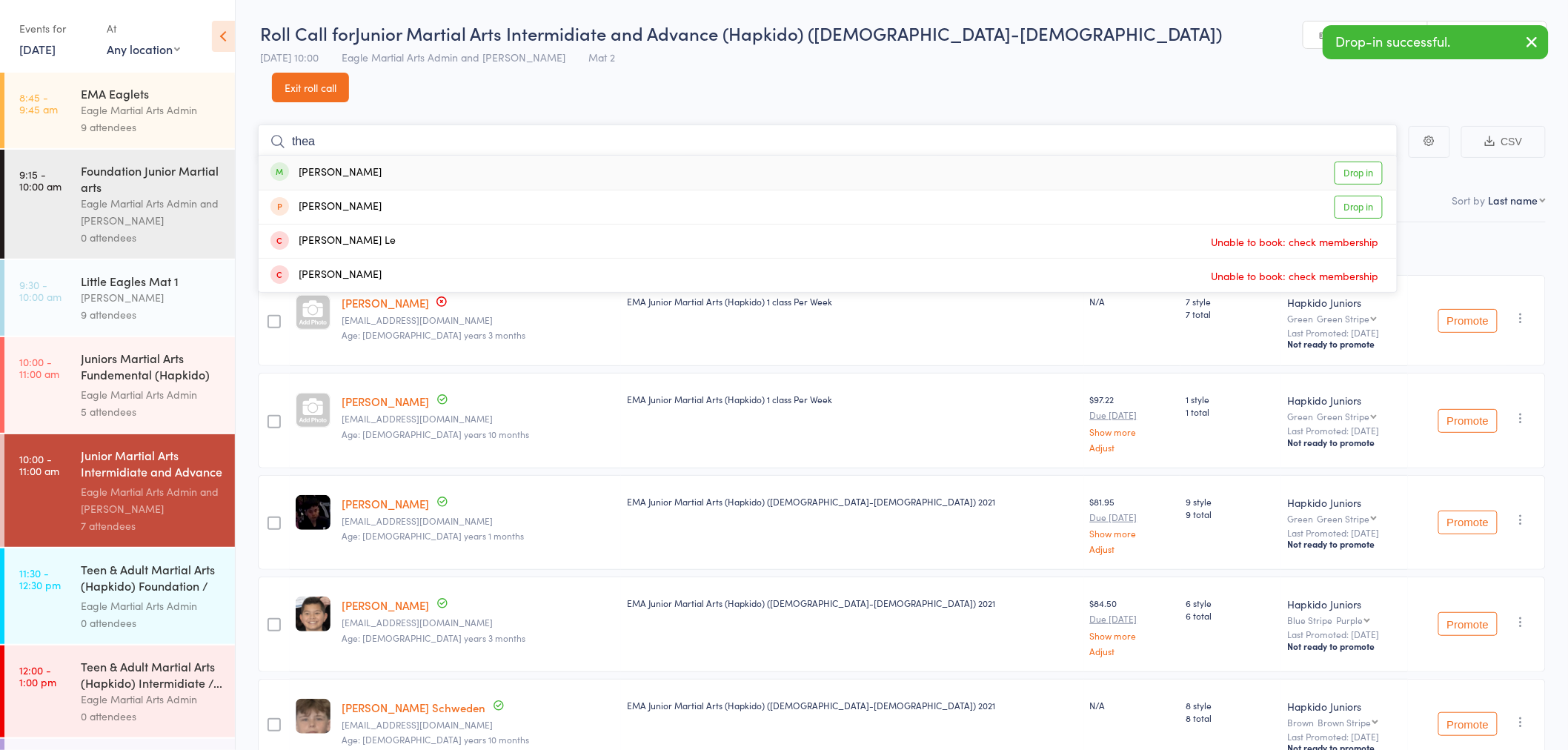
type input "thea"
click at [324, 164] on div "[PERSON_NAME]" at bounding box center [325, 172] width 111 height 17
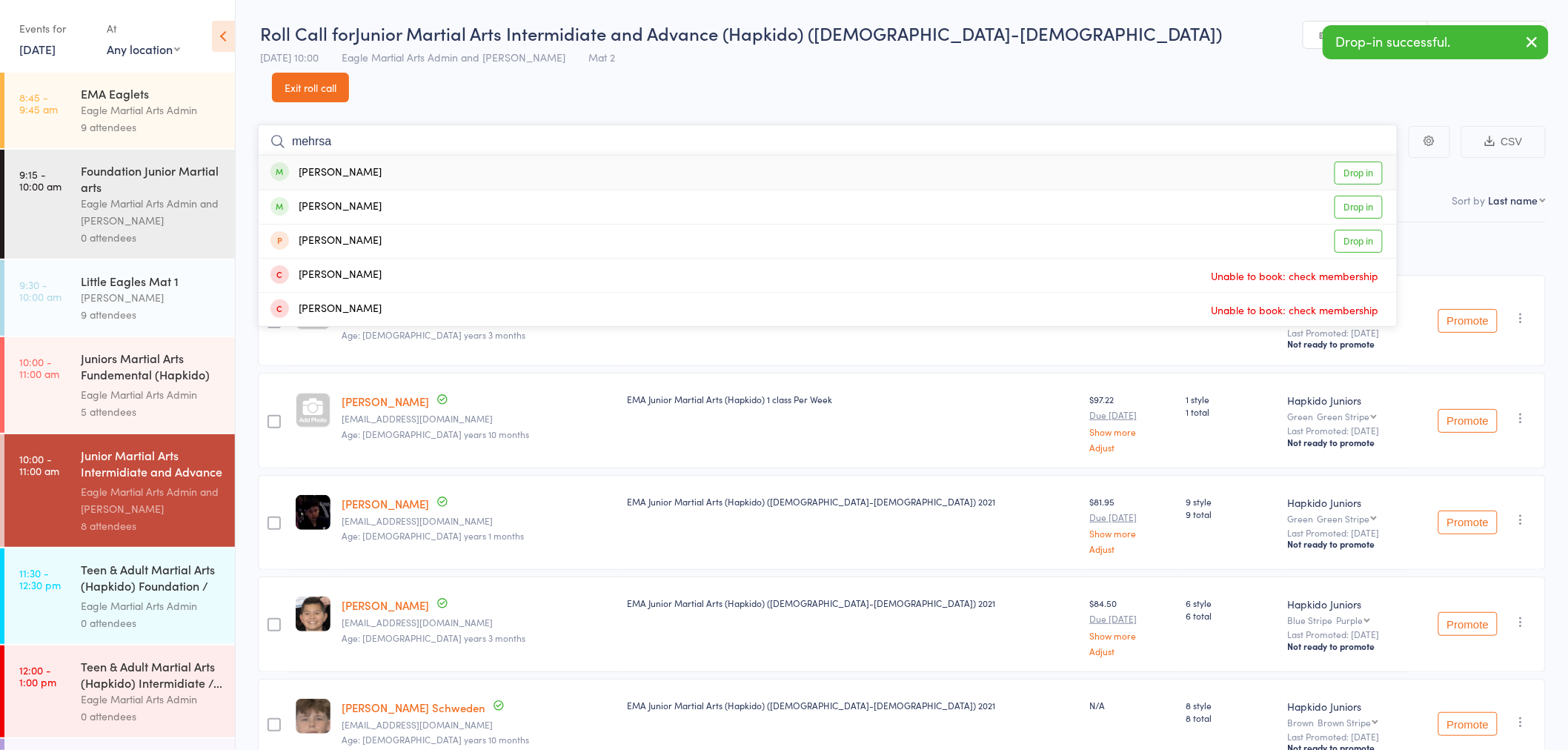
type input "mehrsa"
click at [342, 164] on div "[PERSON_NAME]" at bounding box center [325, 172] width 111 height 17
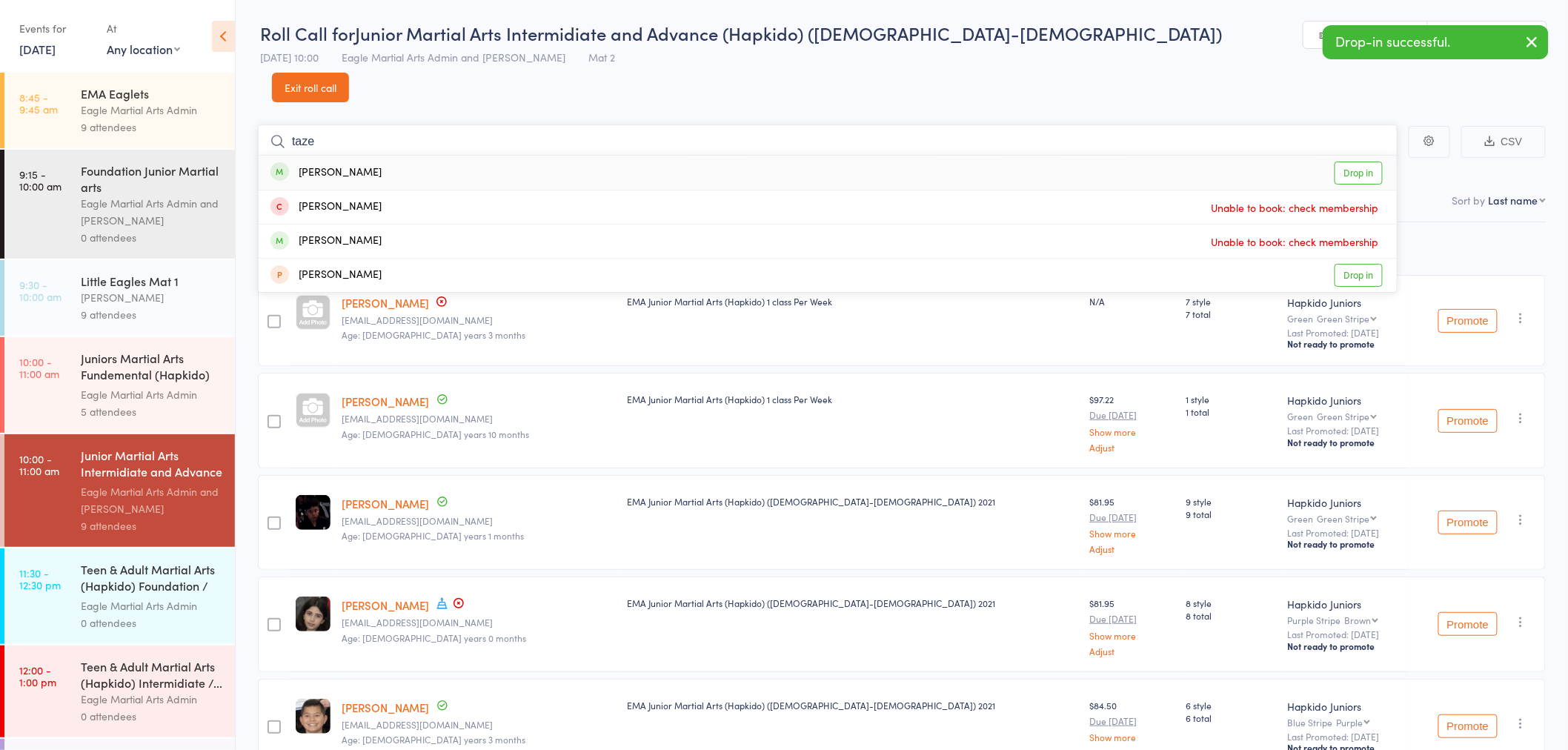
type input "taze"
click at [333, 164] on div "[PERSON_NAME]" at bounding box center [325, 172] width 111 height 17
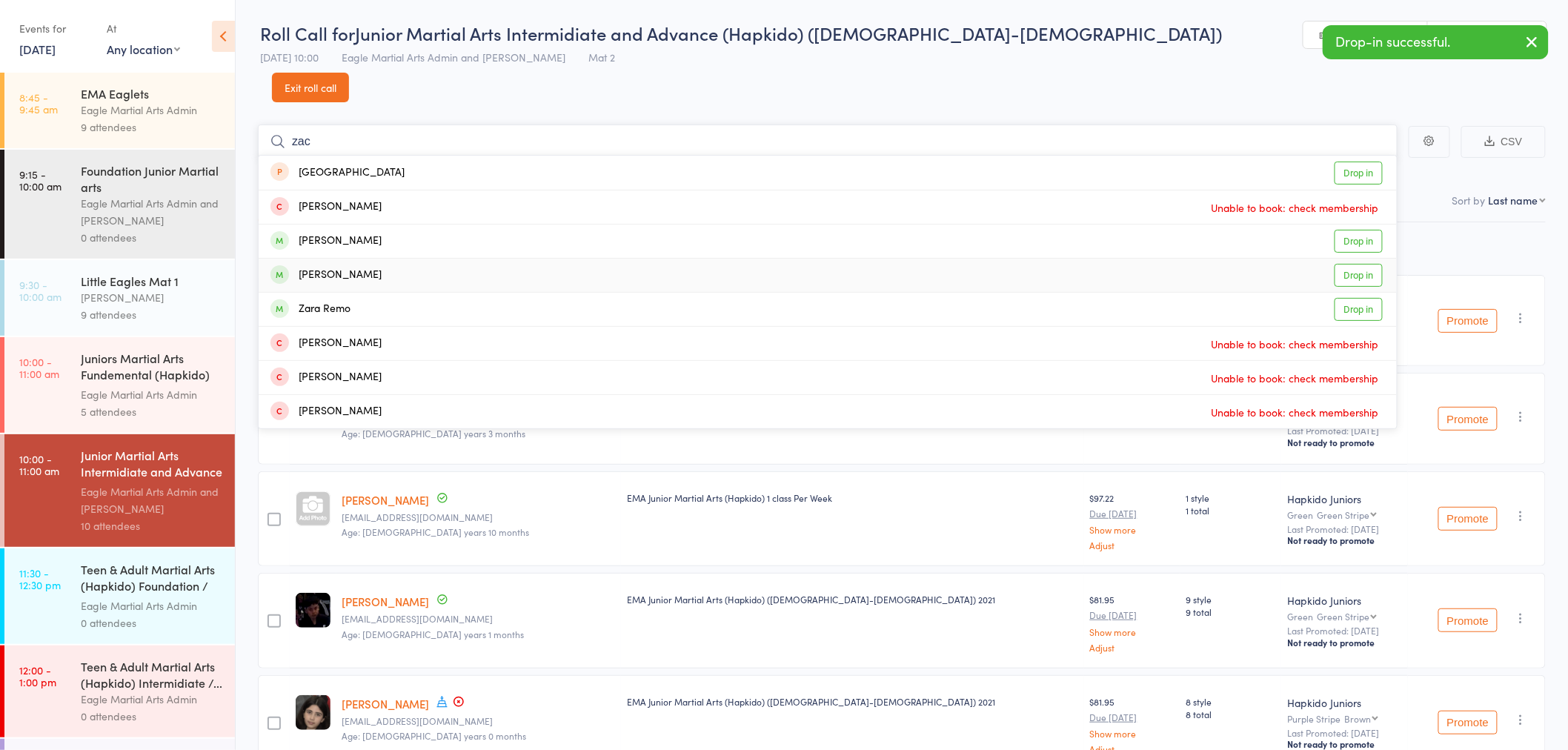
type input "zac"
click at [378, 259] on div "[PERSON_NAME] Drop in" at bounding box center [827, 275] width 1138 height 34
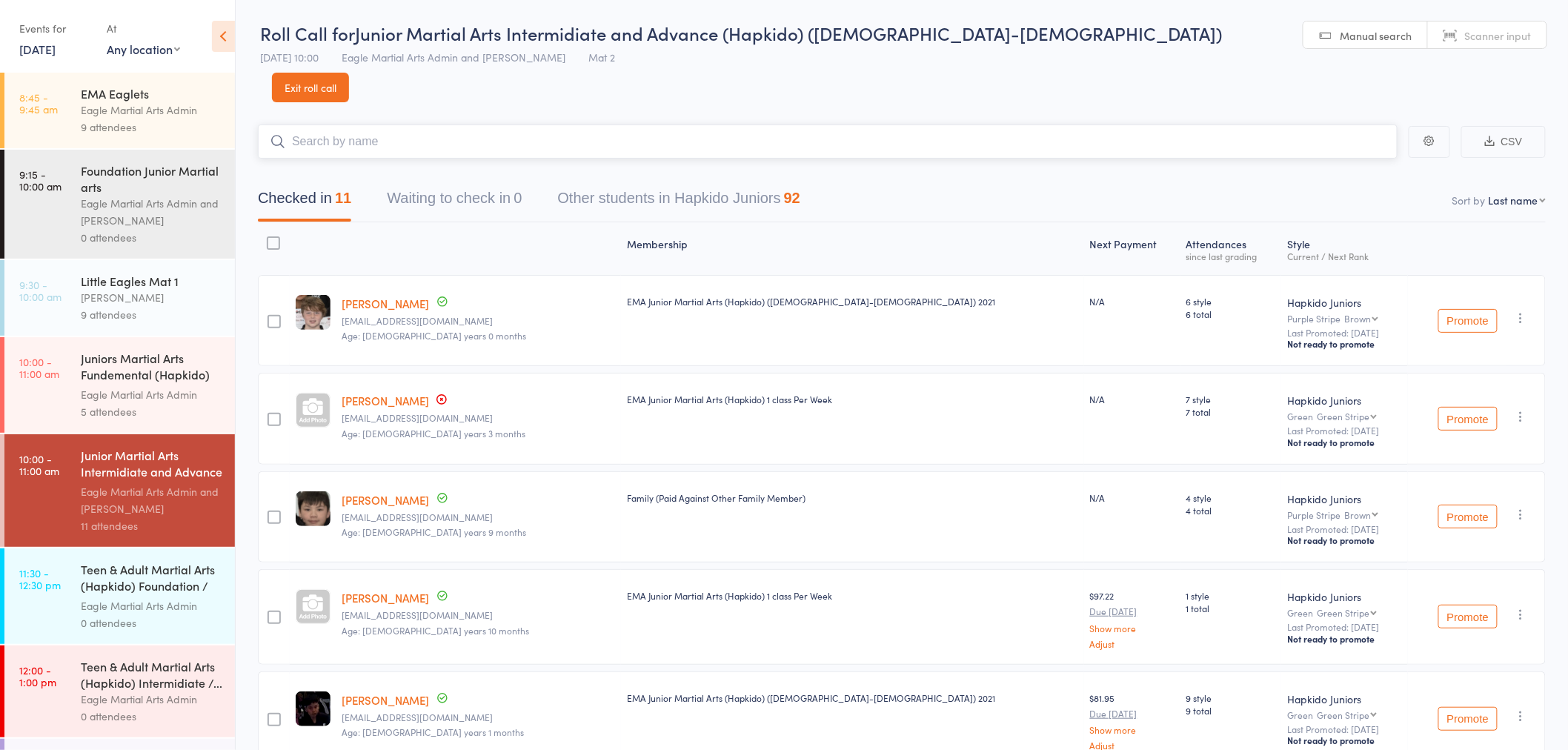
click at [337, 126] on input "search" at bounding box center [827, 141] width 1140 height 34
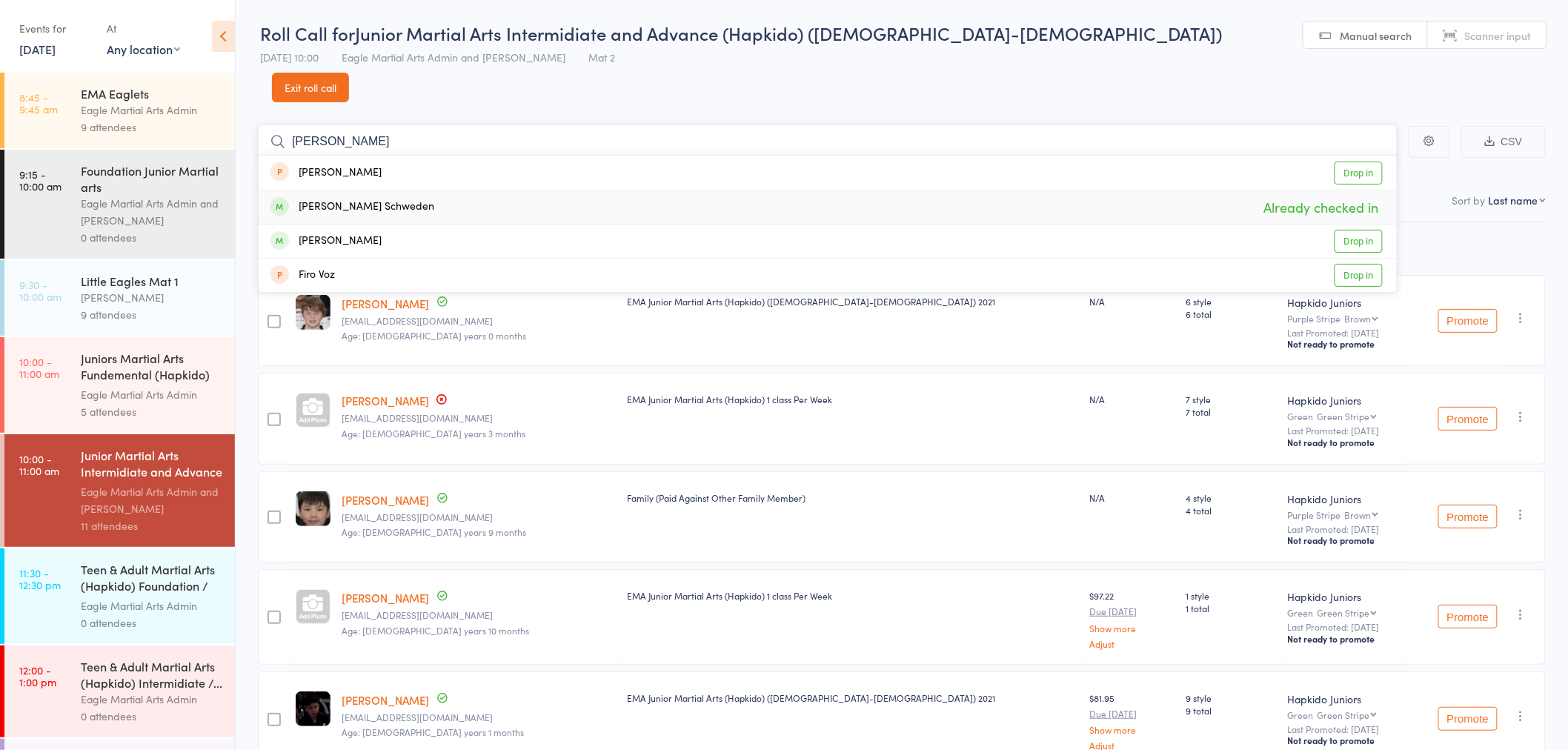
type input "[PERSON_NAME]"
click at [354, 199] on div "[PERSON_NAME] Schweden" at bounding box center [352, 207] width 163 height 17
type input "[PERSON_NAME]"
click at [354, 233] on div "[PERSON_NAME]" at bounding box center [325, 241] width 111 height 17
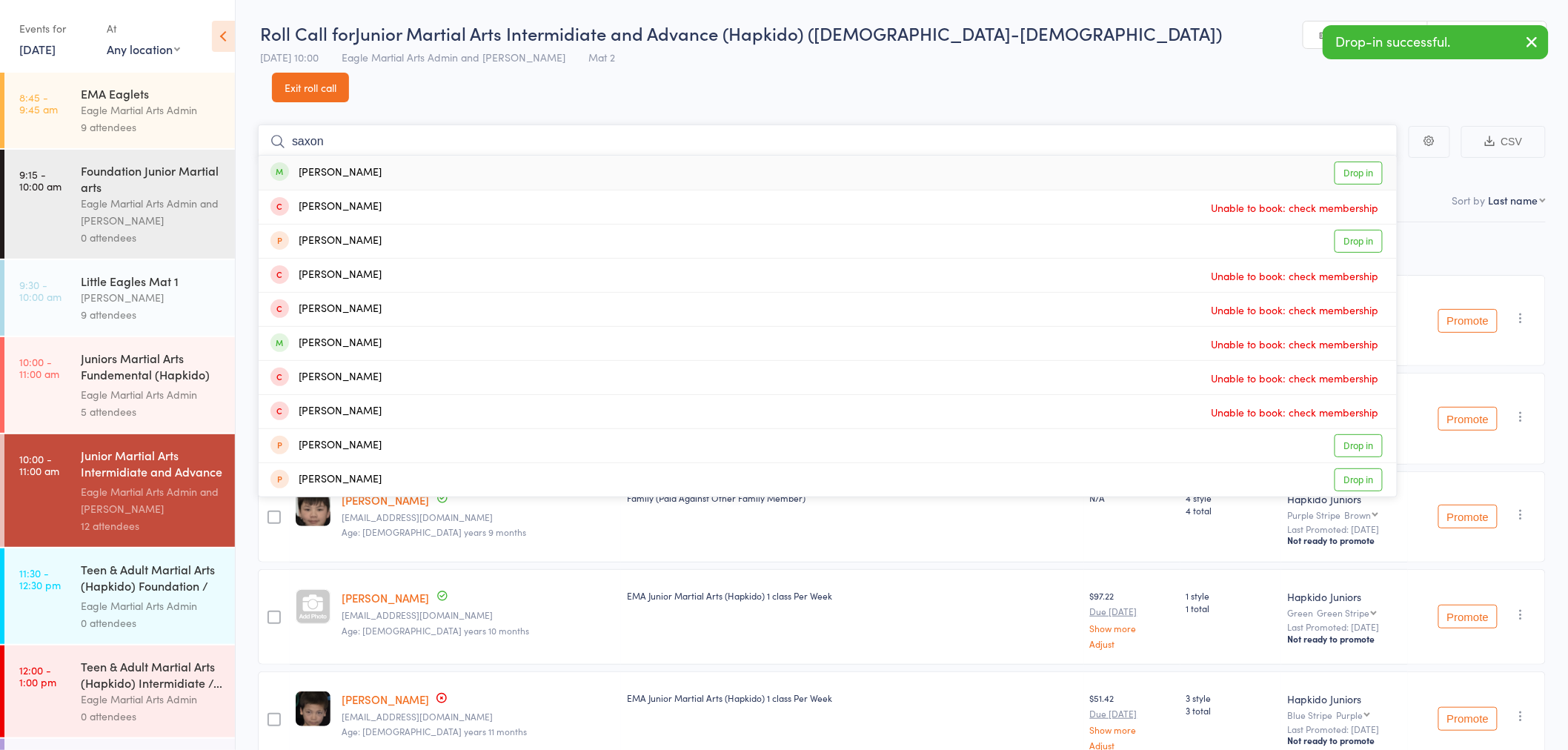
type input "saxon"
click at [364, 156] on div "[PERSON_NAME] Drop in" at bounding box center [827, 172] width 1138 height 34
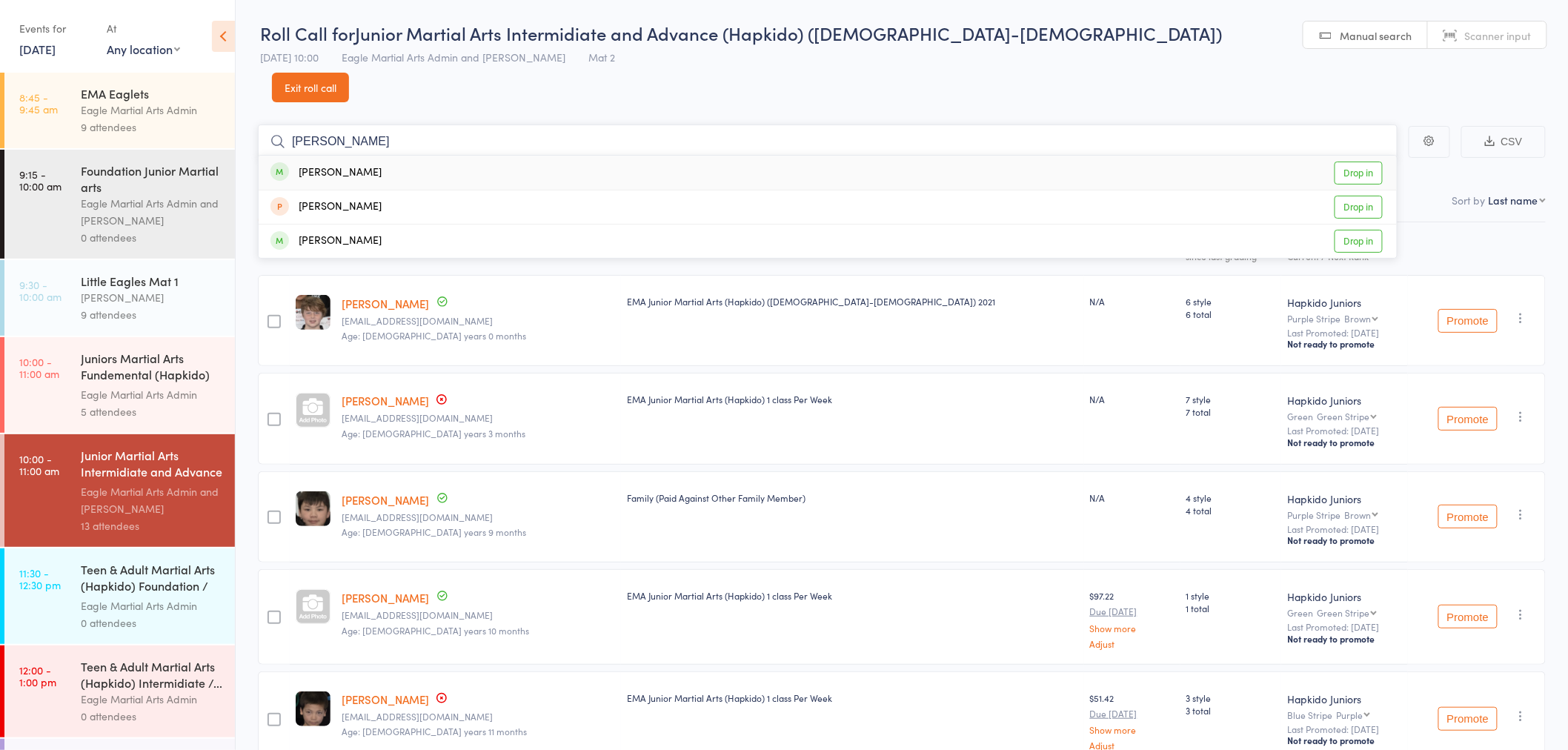
type input "[PERSON_NAME]"
click at [360, 164] on div "[PERSON_NAME]" at bounding box center [325, 172] width 111 height 17
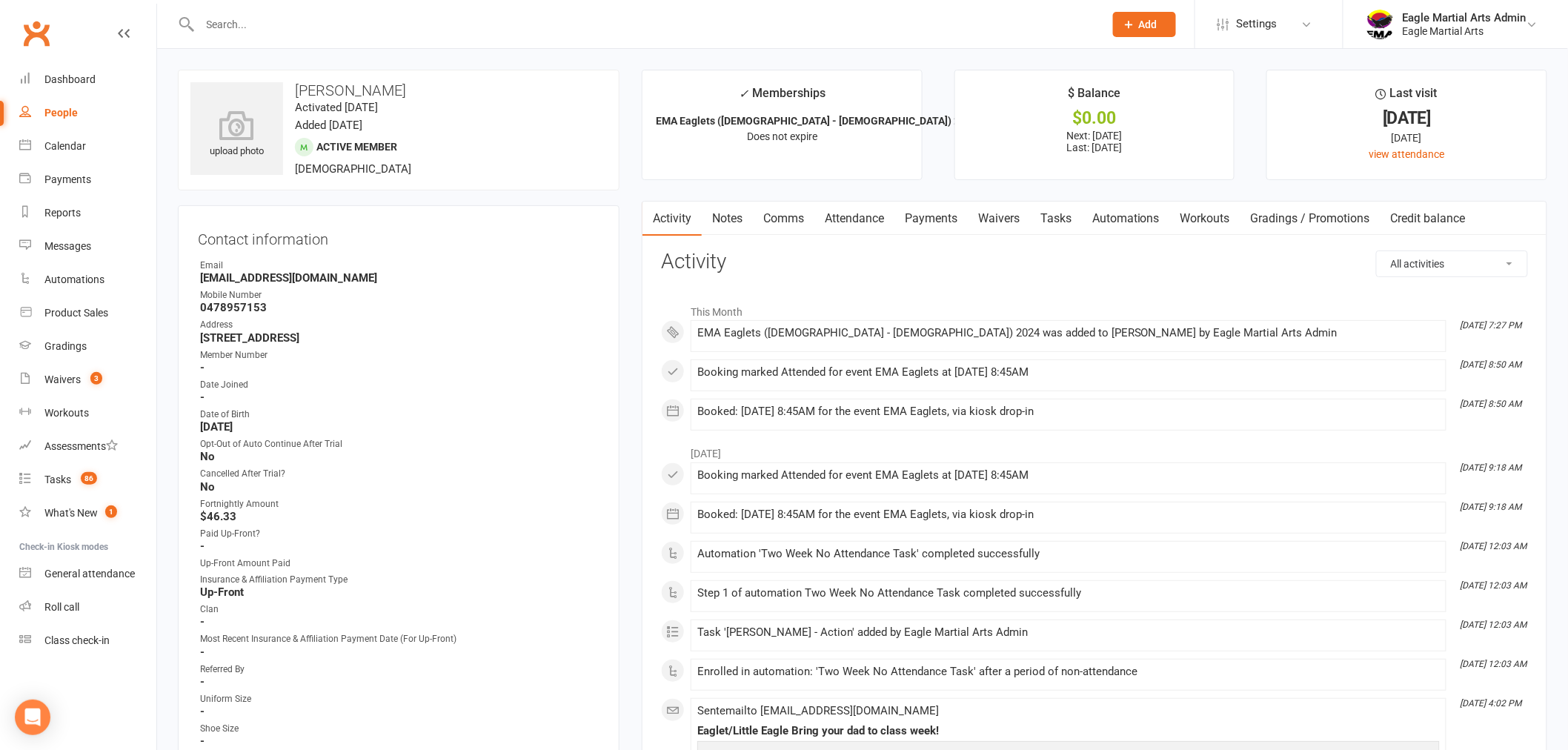
click at [240, 25] on input "text" at bounding box center [644, 24] width 898 height 20
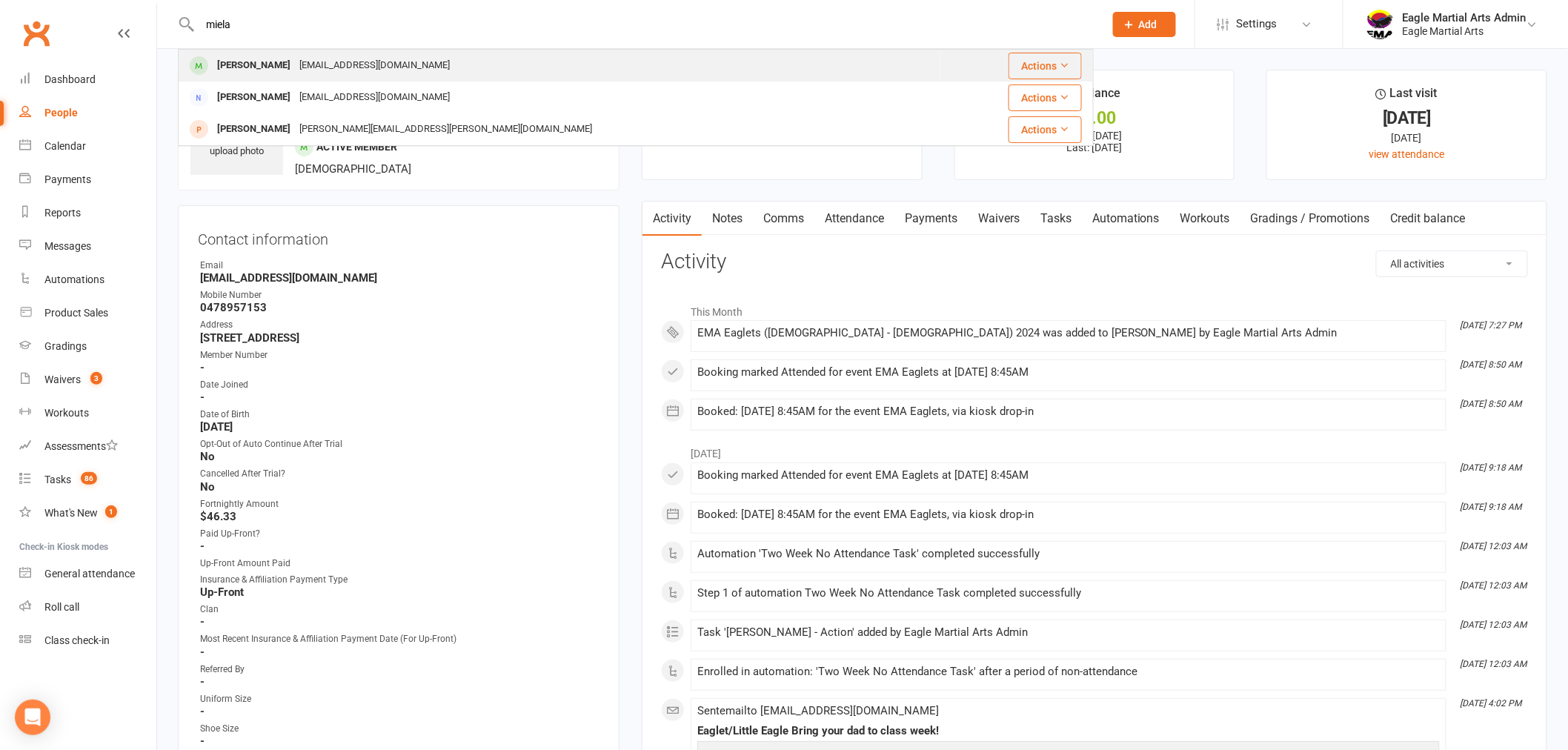
type input "miela"
click at [246, 60] on div "[PERSON_NAME]" at bounding box center [253, 66] width 83 height 21
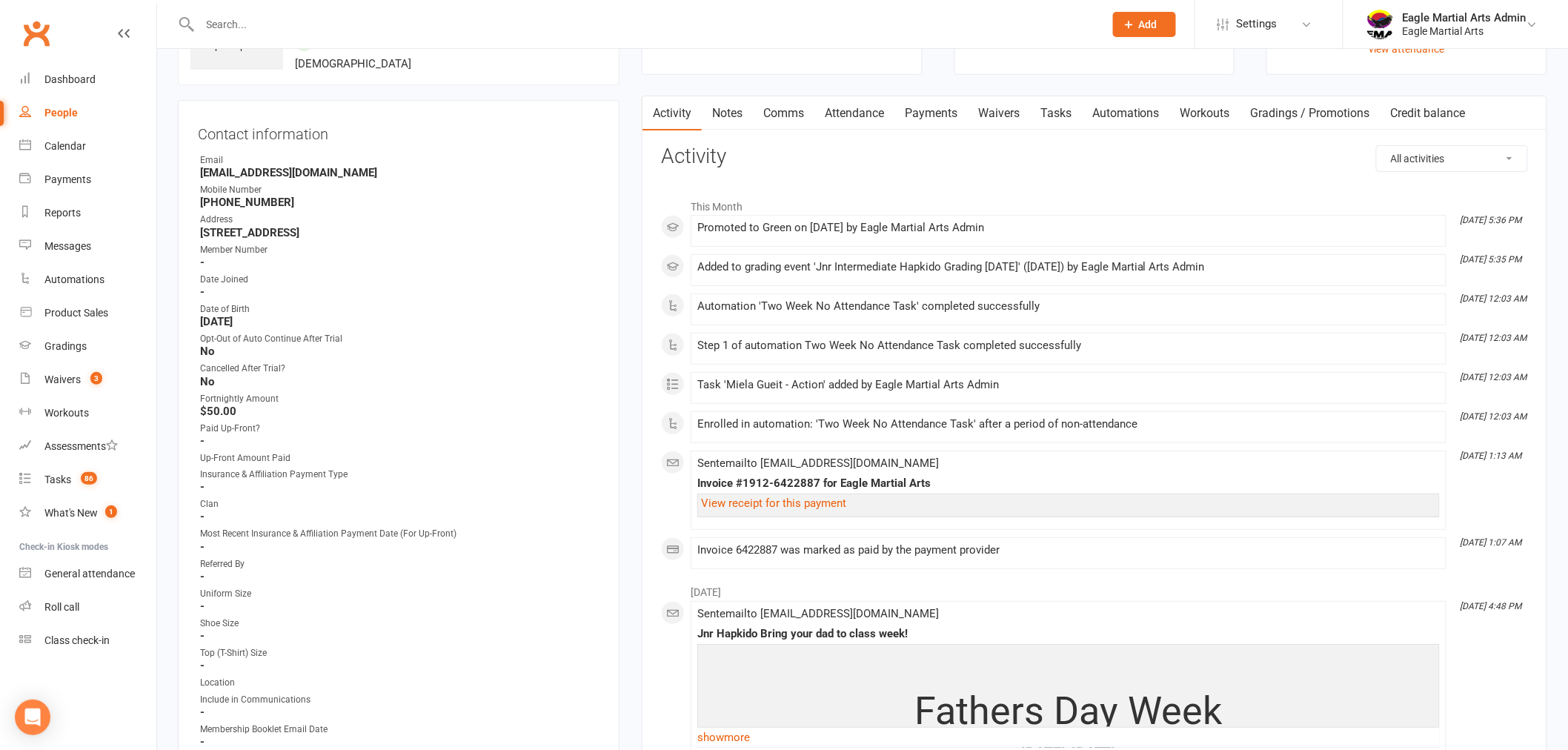
scroll to position [493, 0]
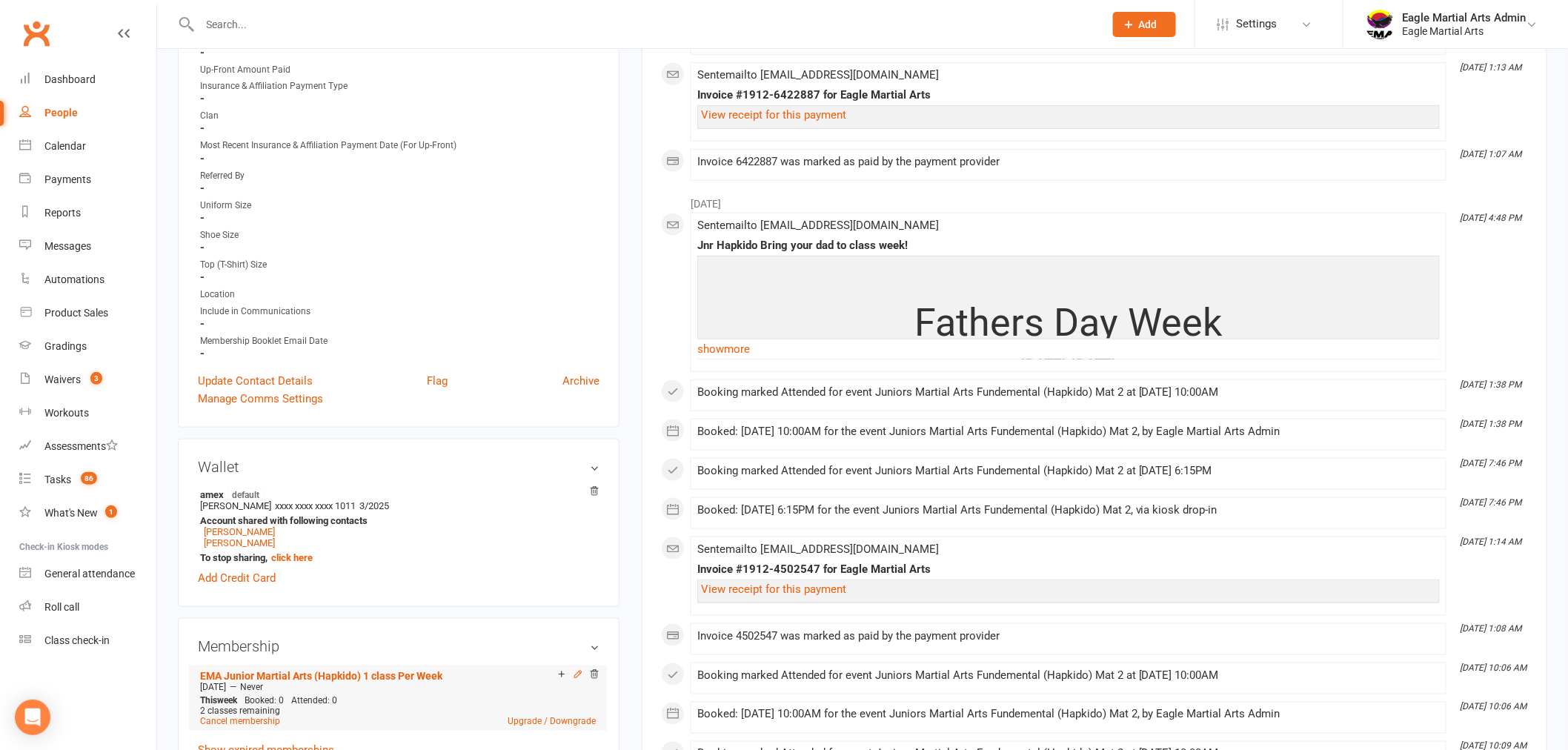
click at [577, 675] on icon at bounding box center [577, 674] width 7 height 7
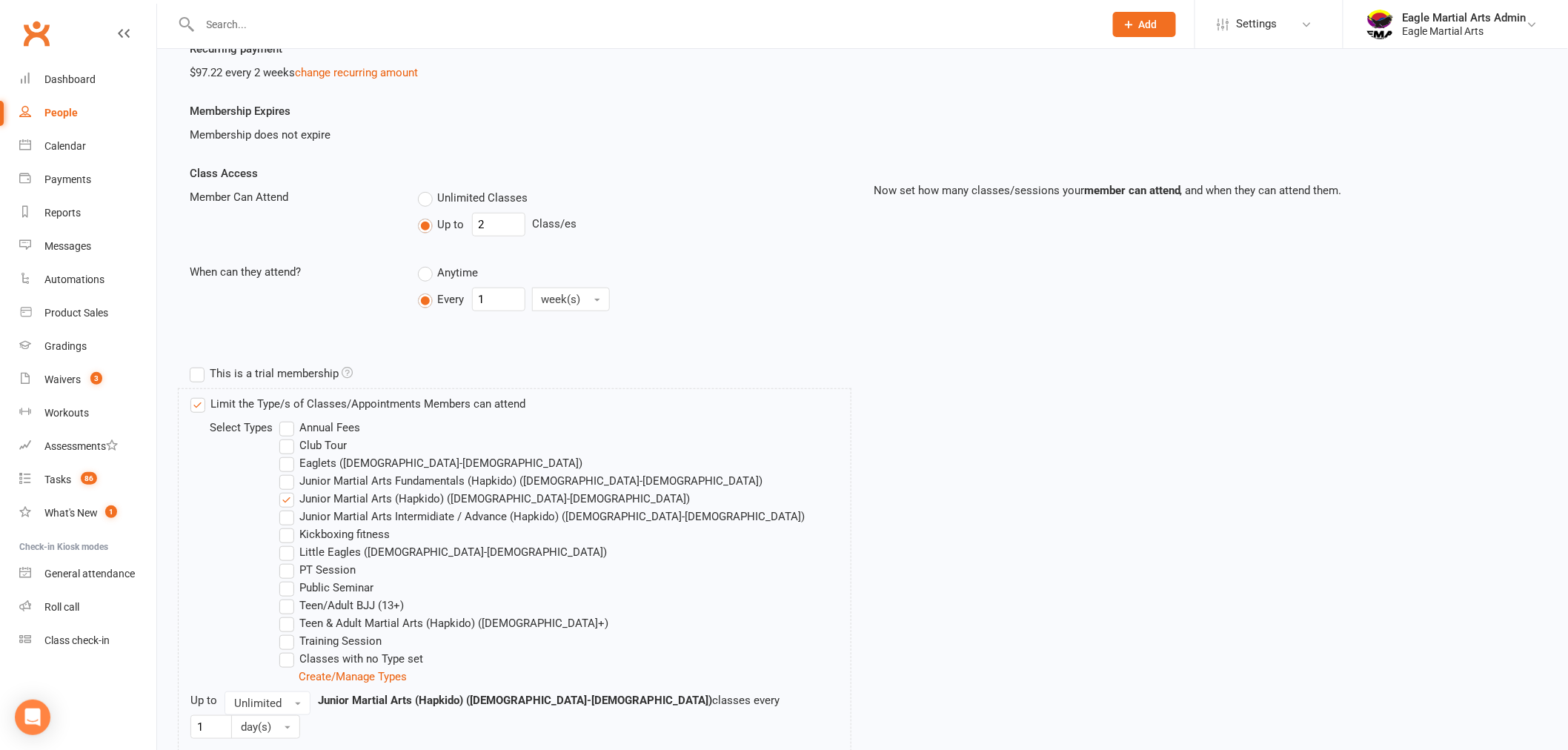
scroll to position [247, 0]
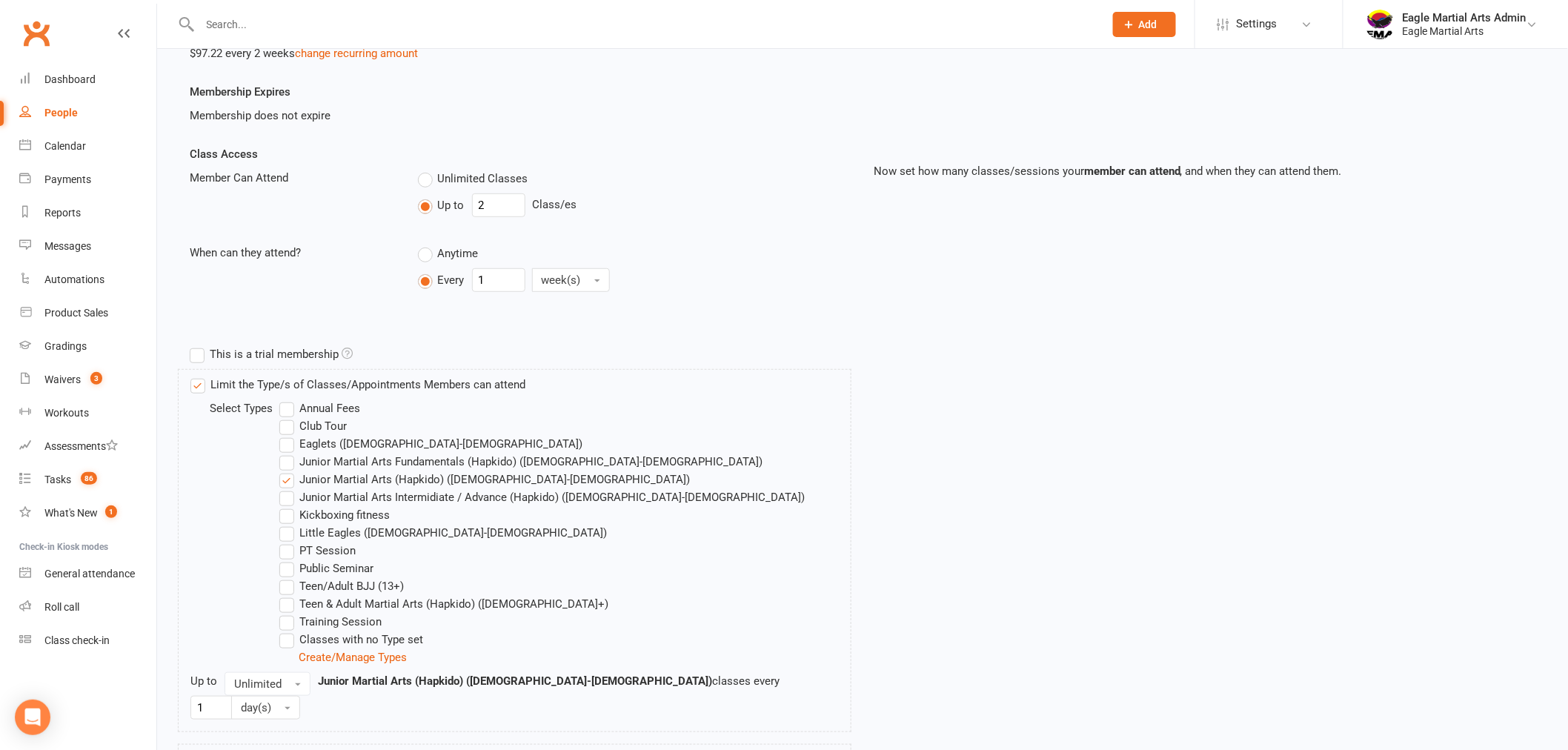
click at [283, 498] on label "Junior Martial Arts Intermidiate / Advance (Hapkido) (7yo-12yo)" at bounding box center [541, 498] width 525 height 18
click at [283, 489] on input "Junior Martial Arts Intermidiate / Advance (Hapkido) (7yo-12yo)" at bounding box center [283, 489] width 10 height 0
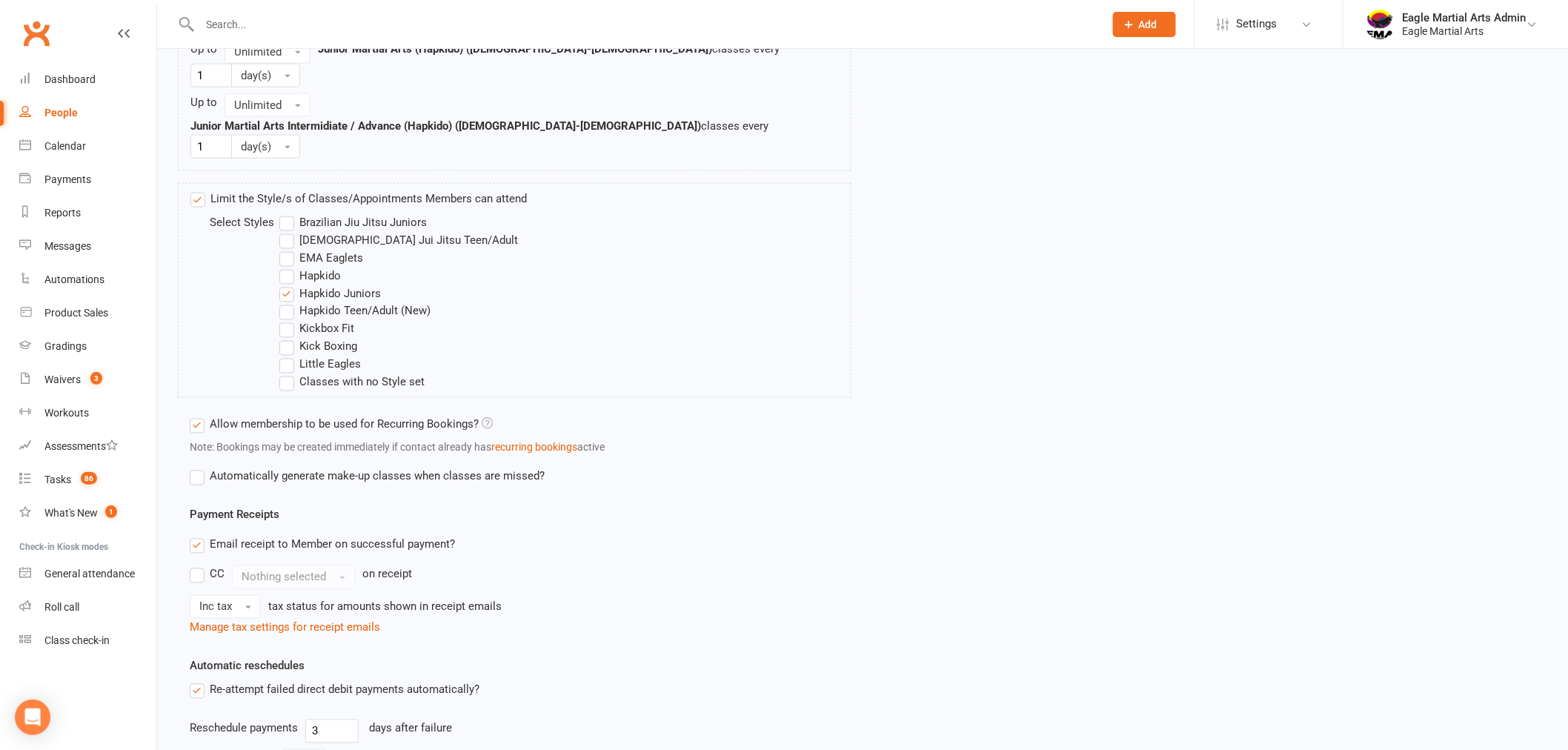
scroll to position [1047, 0]
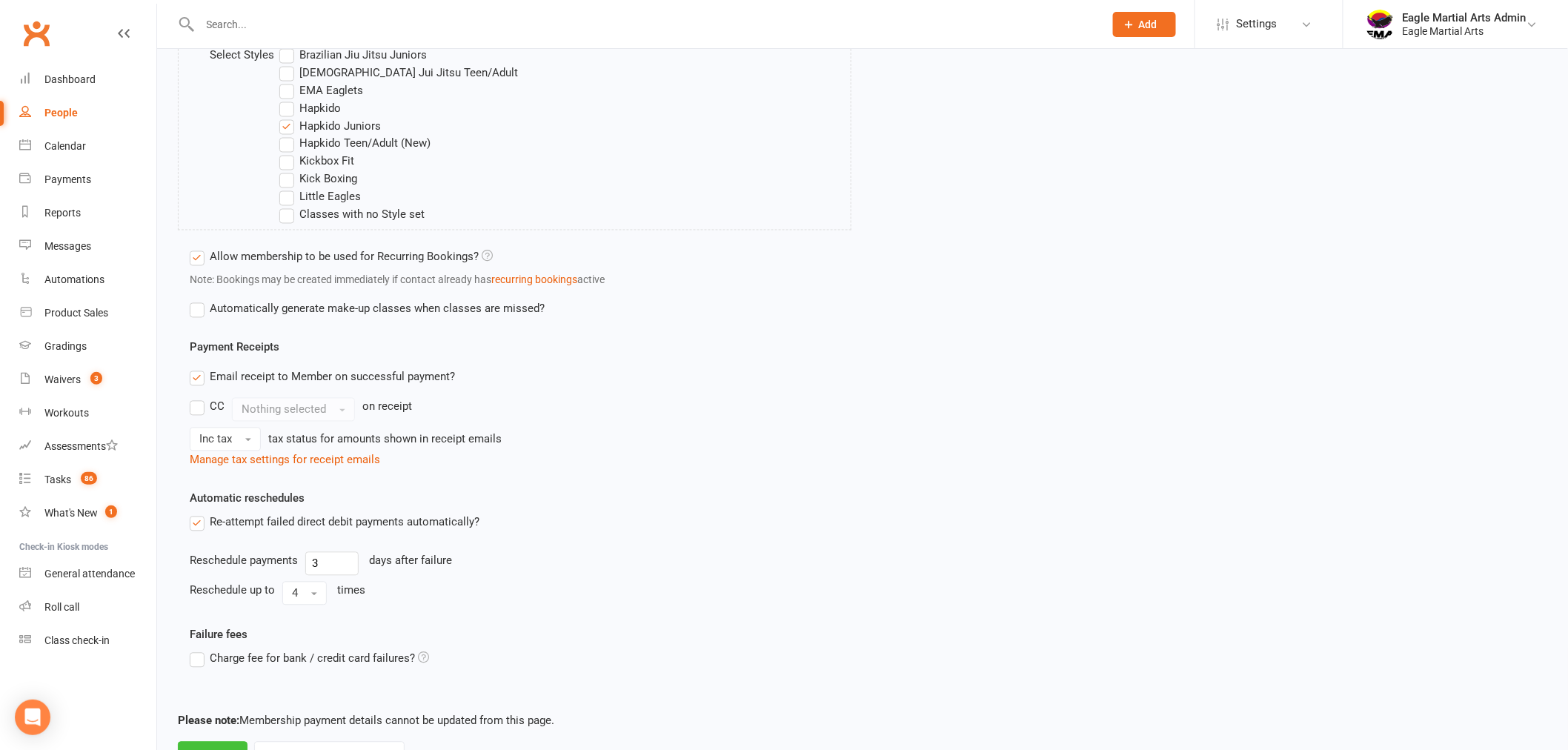
click at [181, 742] on button "Save" at bounding box center [212, 757] width 69 height 31
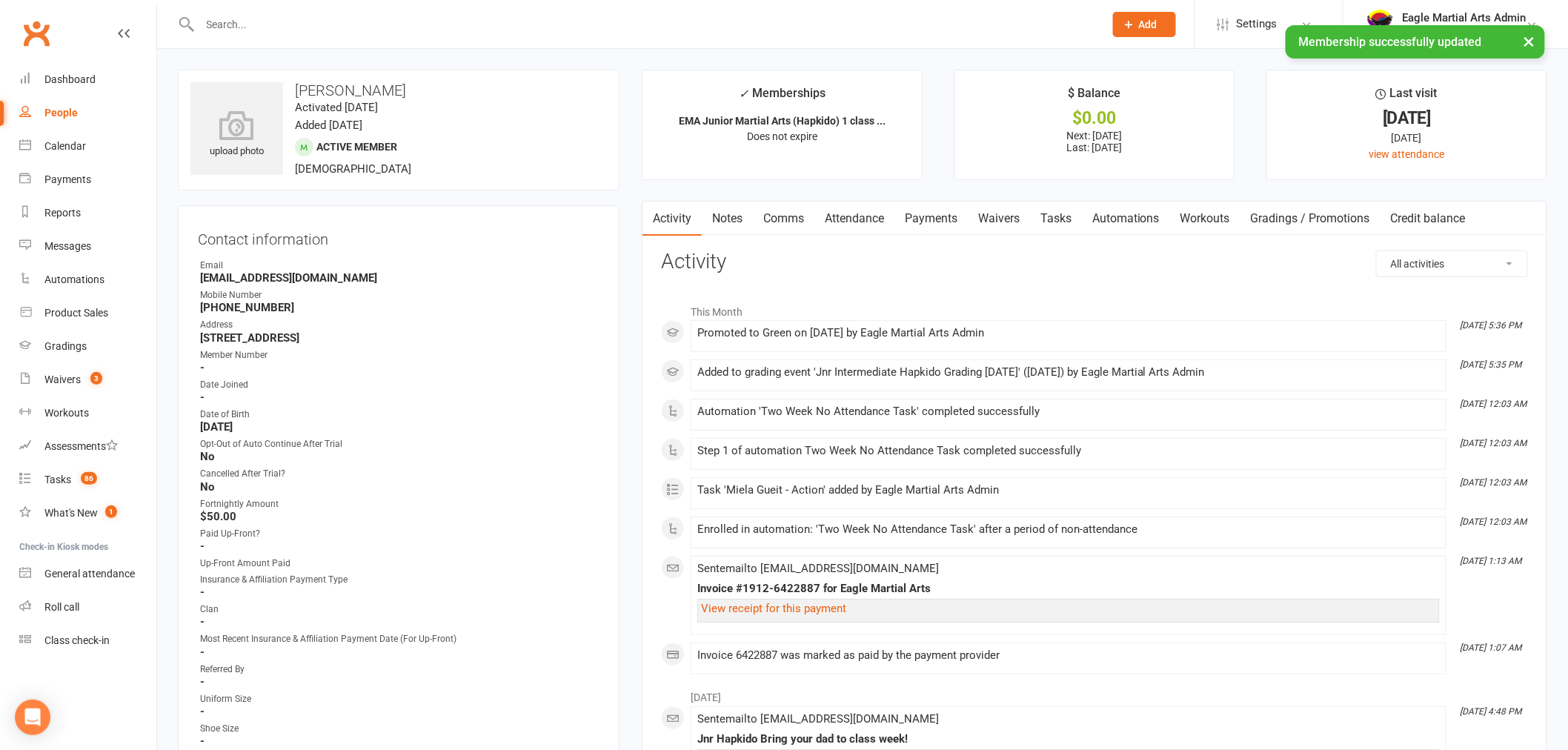
click at [231, 20] on input "text" at bounding box center [644, 24] width 898 height 20
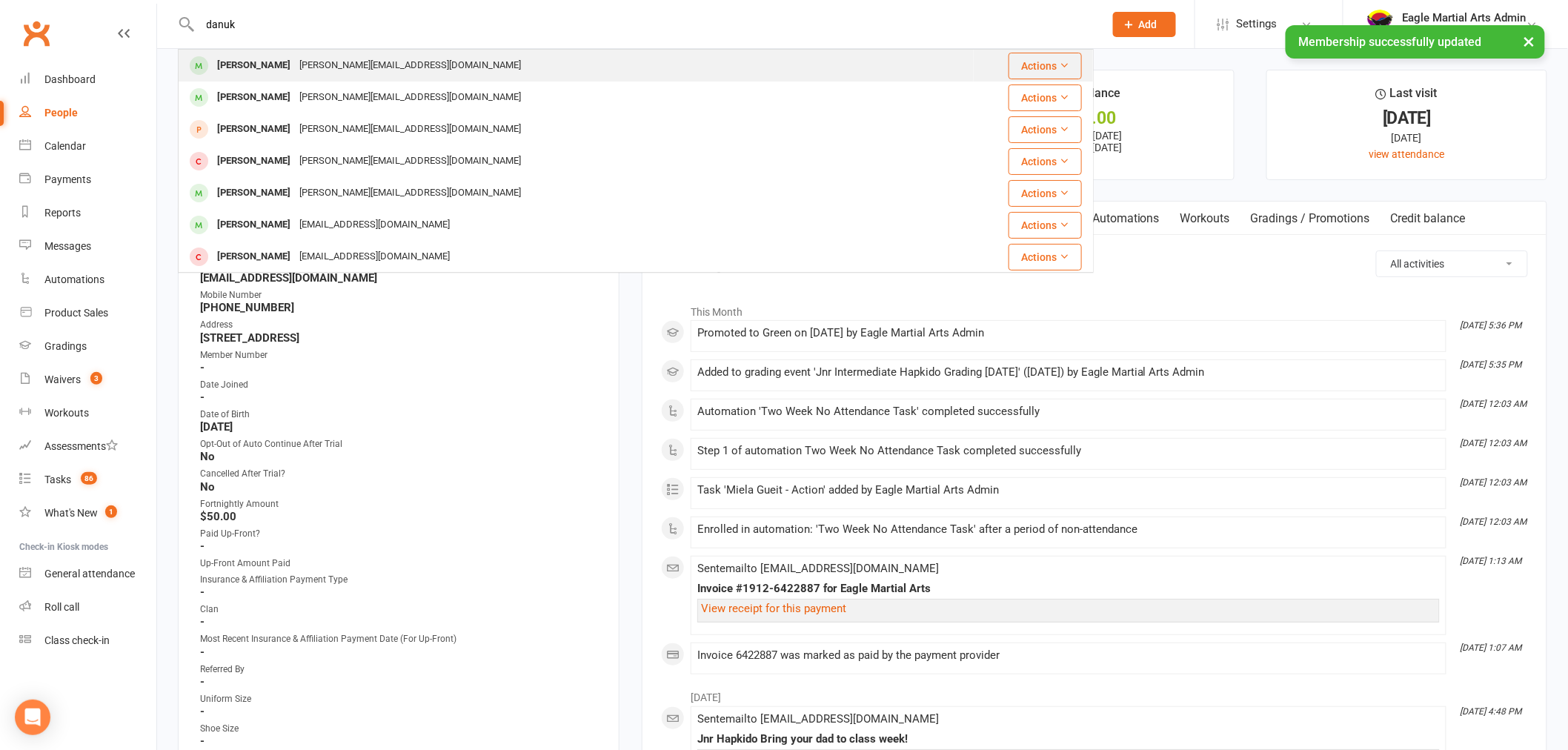
type input "danuk"
click at [288, 74] on div "[PERSON_NAME]" at bounding box center [253, 66] width 83 height 21
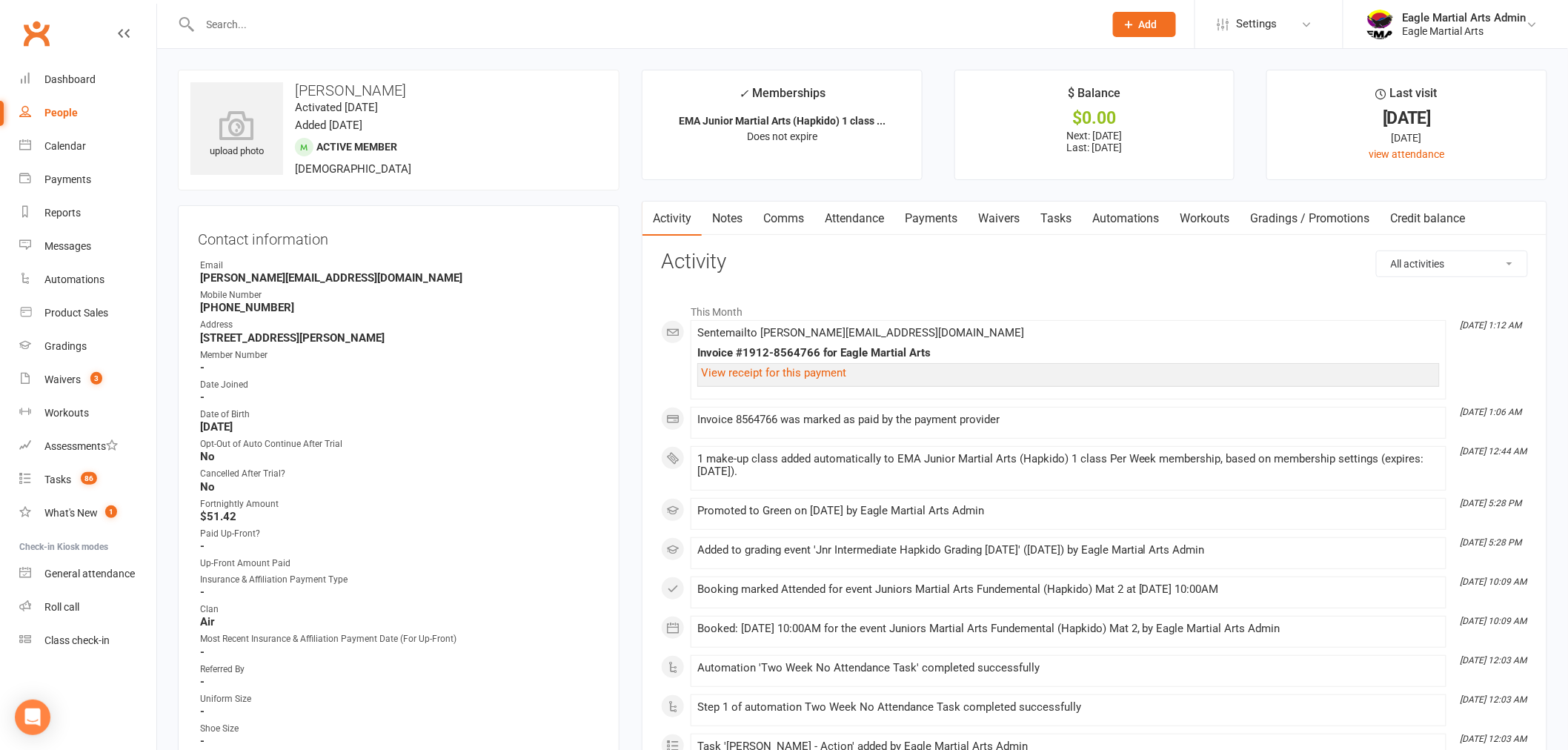
scroll to position [493, 0]
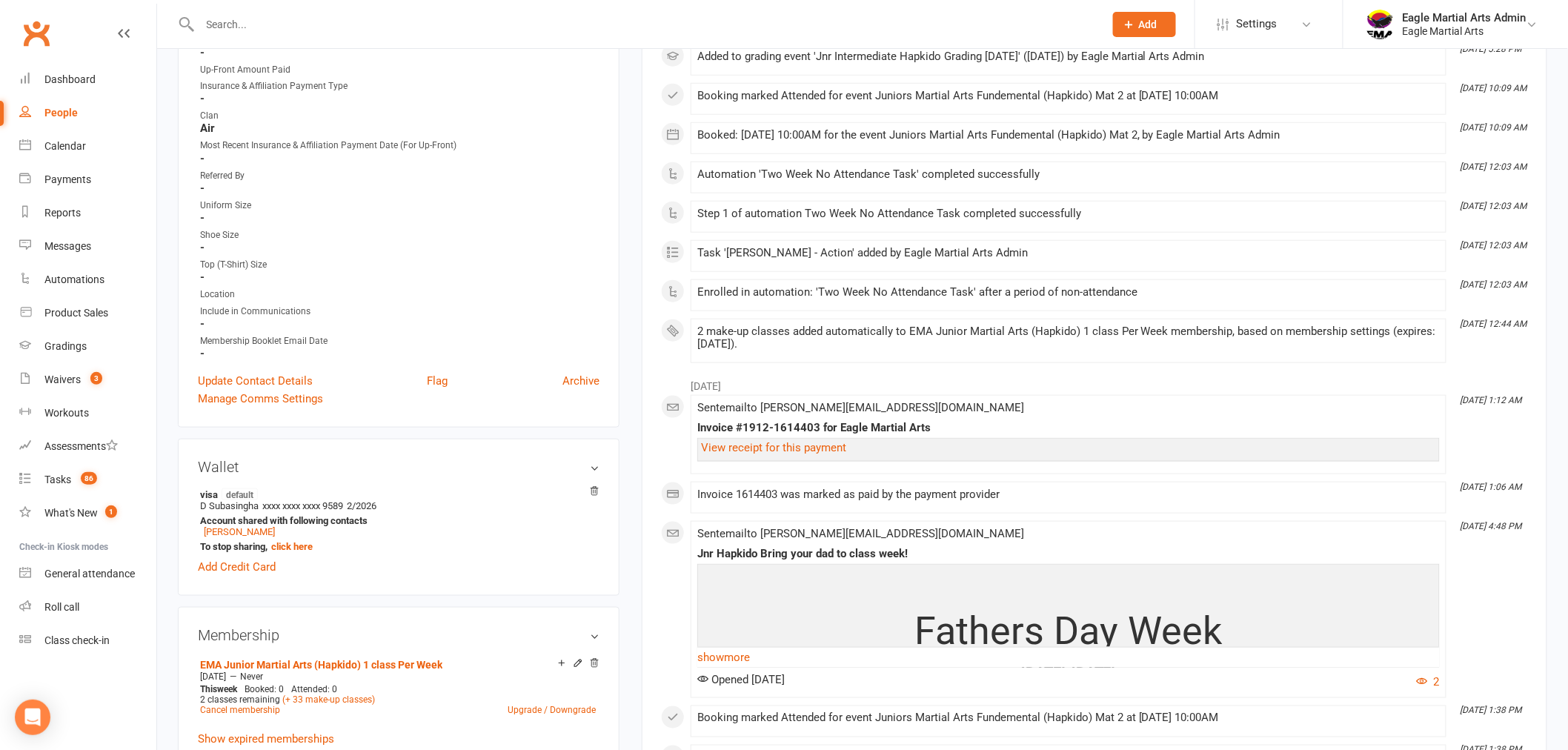
click at [576, 659] on icon at bounding box center [578, 664] width 11 height 11
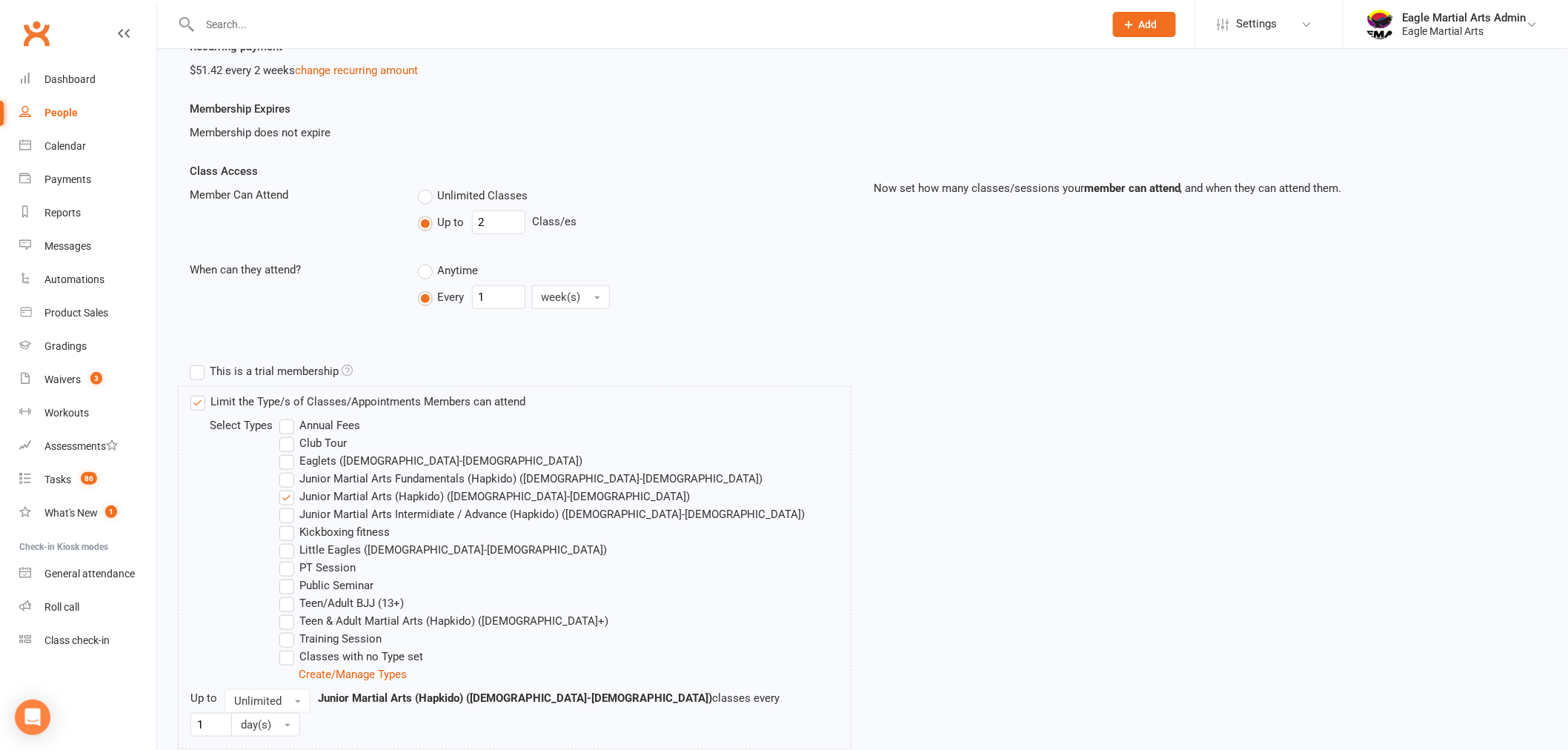
scroll to position [247, 0]
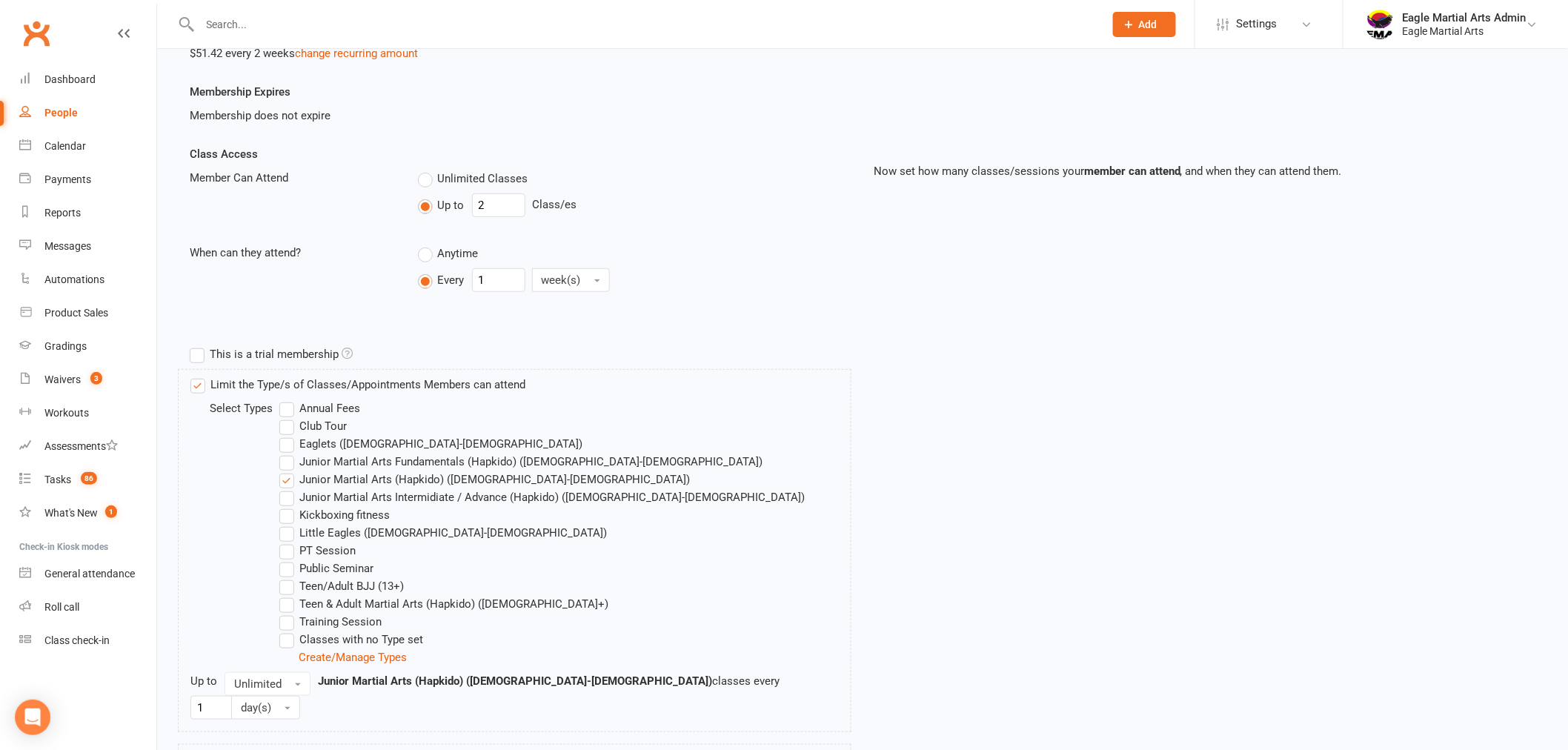
click at [284, 498] on label "Junior Martial Arts Intermidiate / Advance (Hapkido) (7yo-12yo)" at bounding box center [541, 498] width 525 height 18
click at [284, 489] on input "Junior Martial Arts Intermidiate / Advance (Hapkido) (7yo-12yo)" at bounding box center [283, 489] width 10 height 0
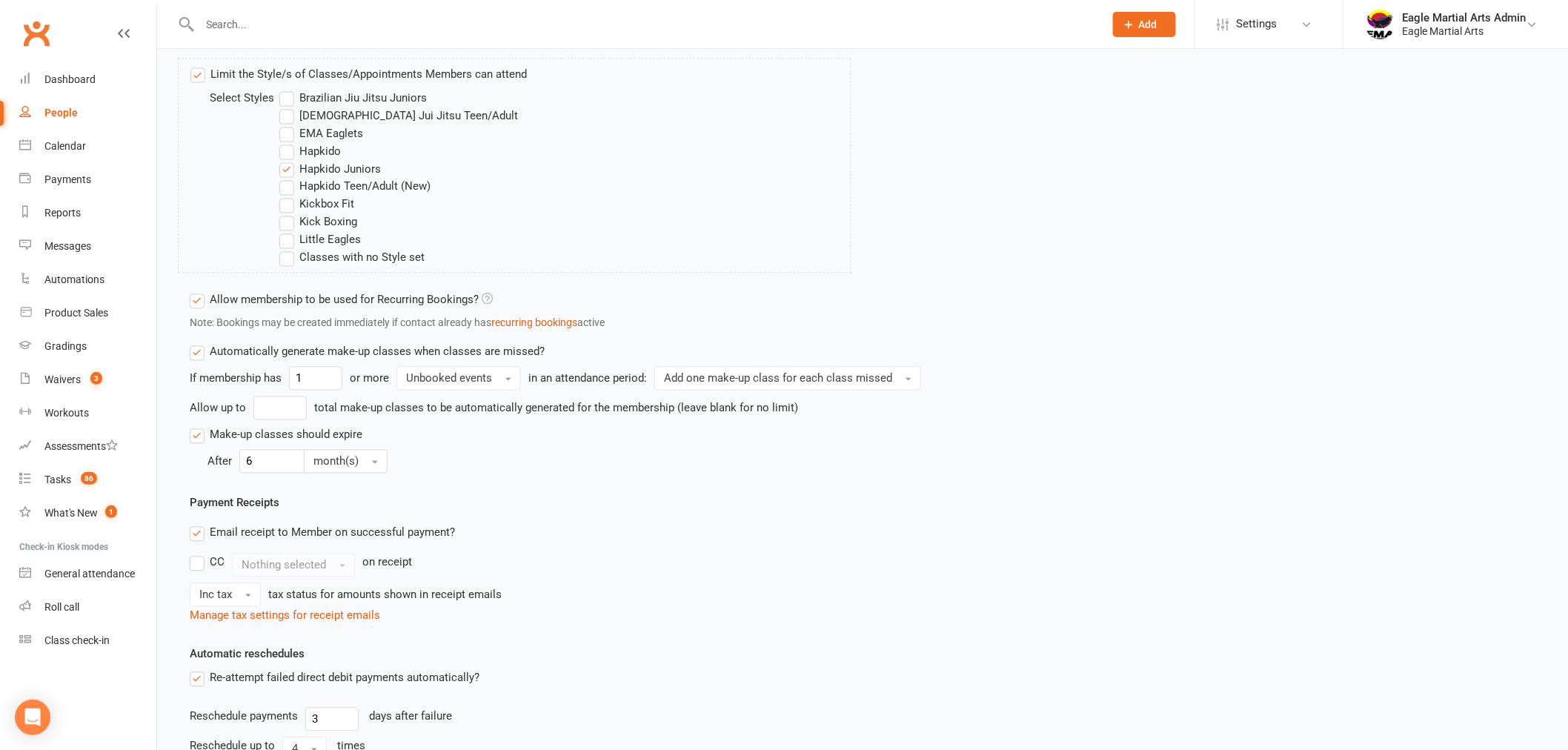
scroll to position [1159, 0]
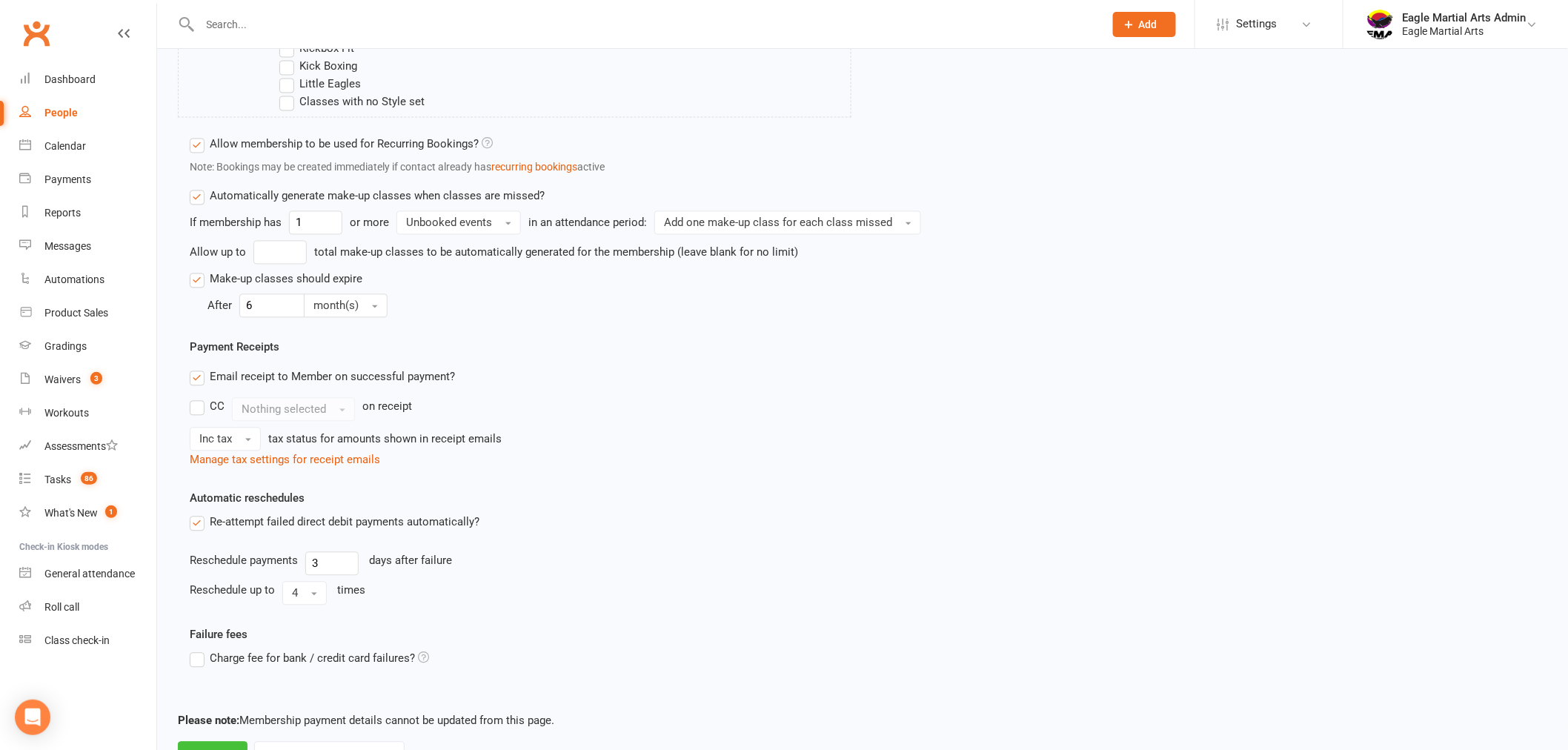
click at [206, 742] on button "Save" at bounding box center [212, 757] width 69 height 31
